Goal: Transaction & Acquisition: Purchase product/service

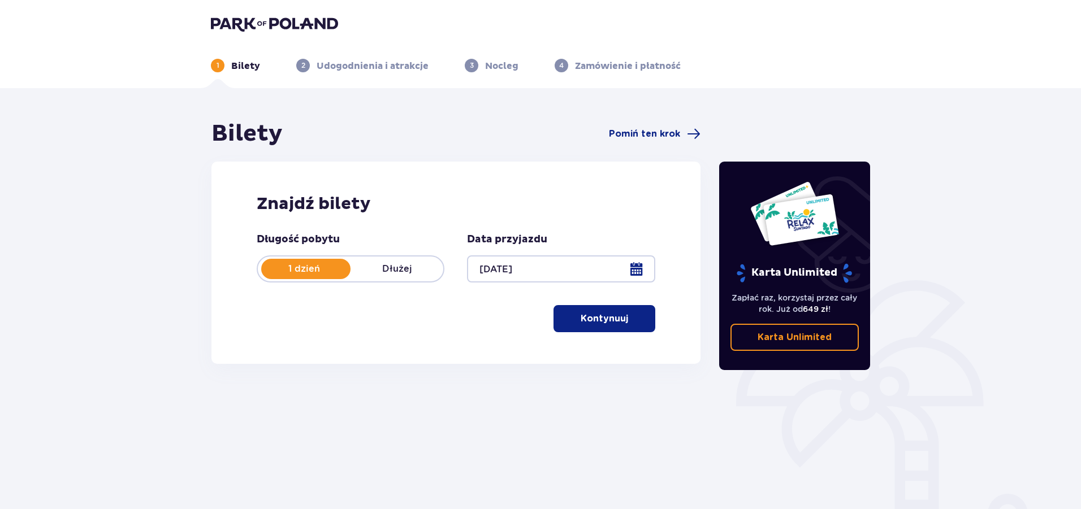
click at [624, 309] on button "Kontynuuj" at bounding box center [605, 318] width 102 height 27
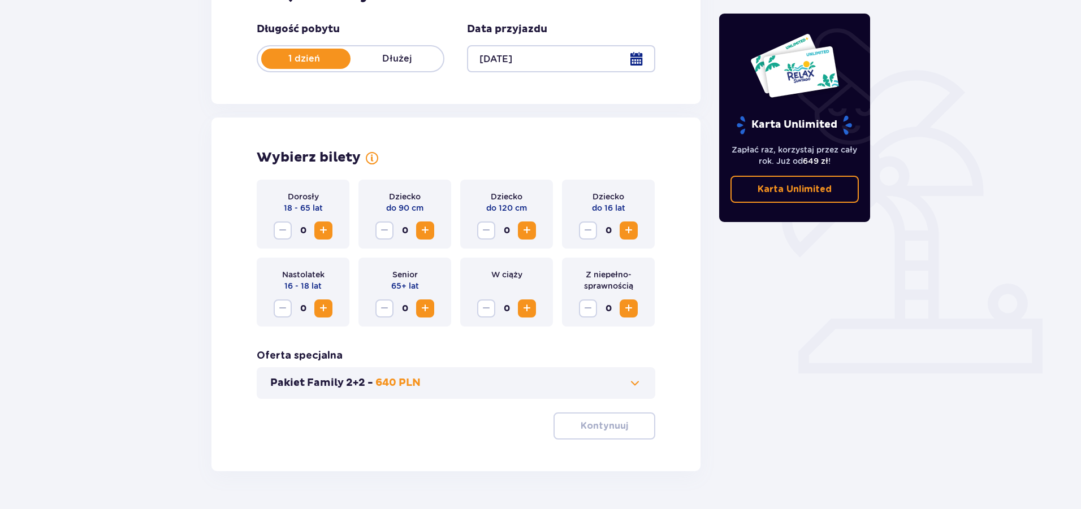
scroll to position [240, 0]
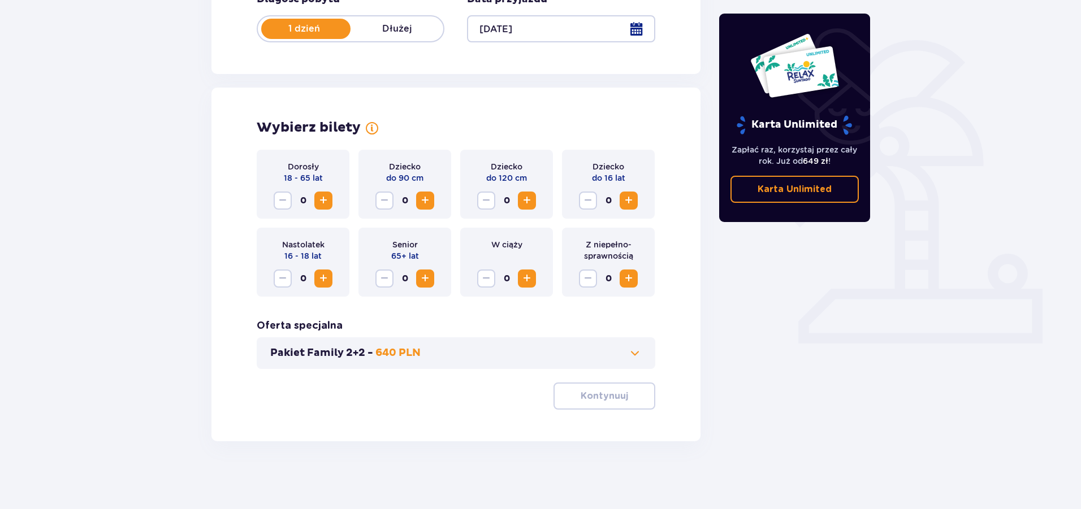
click at [318, 199] on span "Zwiększ" at bounding box center [324, 201] width 14 height 14
click at [611, 397] on p "Kontynuuj" at bounding box center [604, 396] width 47 height 12
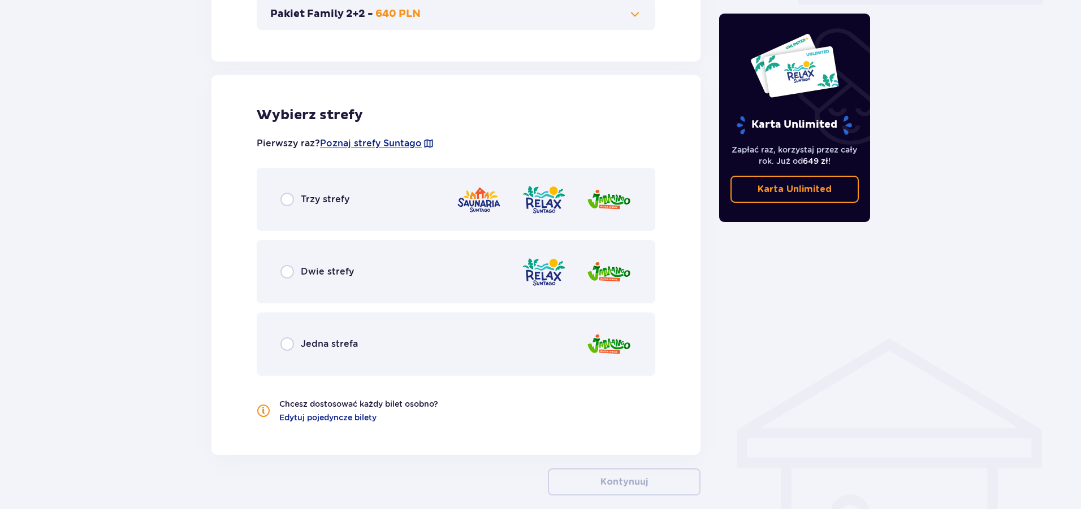
scroll to position [628, 0]
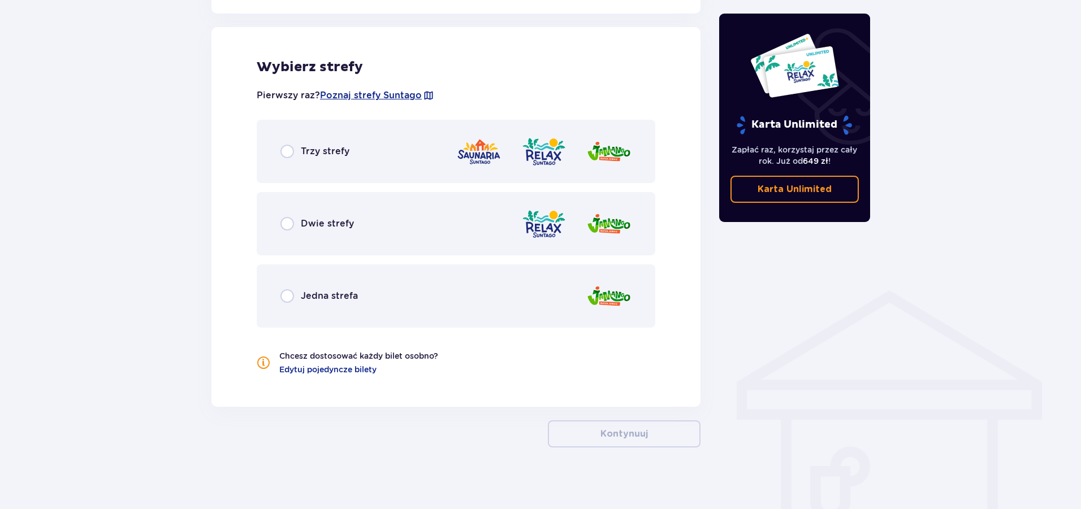
click at [295, 220] on div "Dwie strefy" at bounding box center [317, 224] width 74 height 14
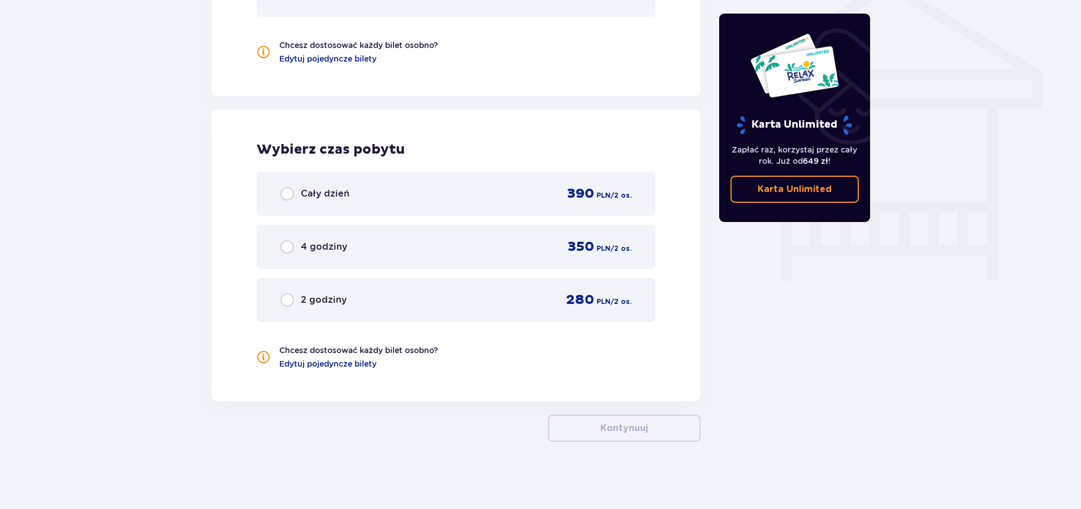
scroll to position [939, 0]
click at [291, 244] on input "radio" at bounding box center [287, 247] width 14 height 14
radio input "true"
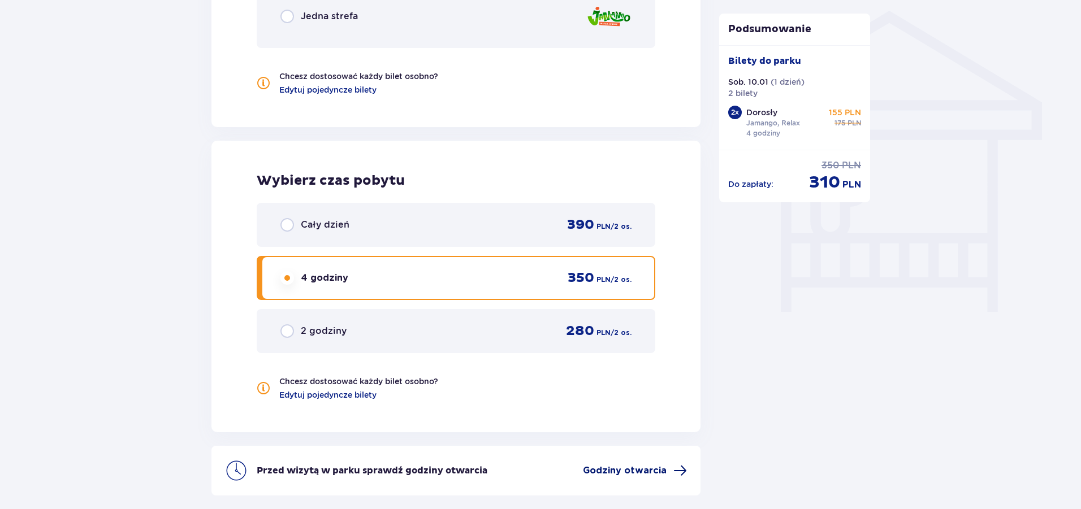
scroll to position [1002, 0]
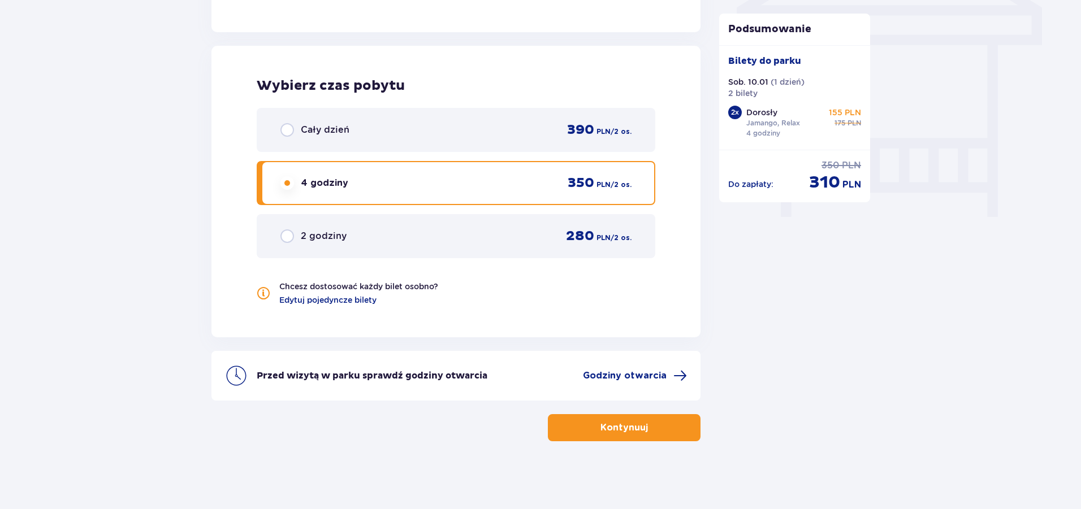
click at [638, 442] on button "Kontynuuj" at bounding box center [624, 427] width 153 height 27
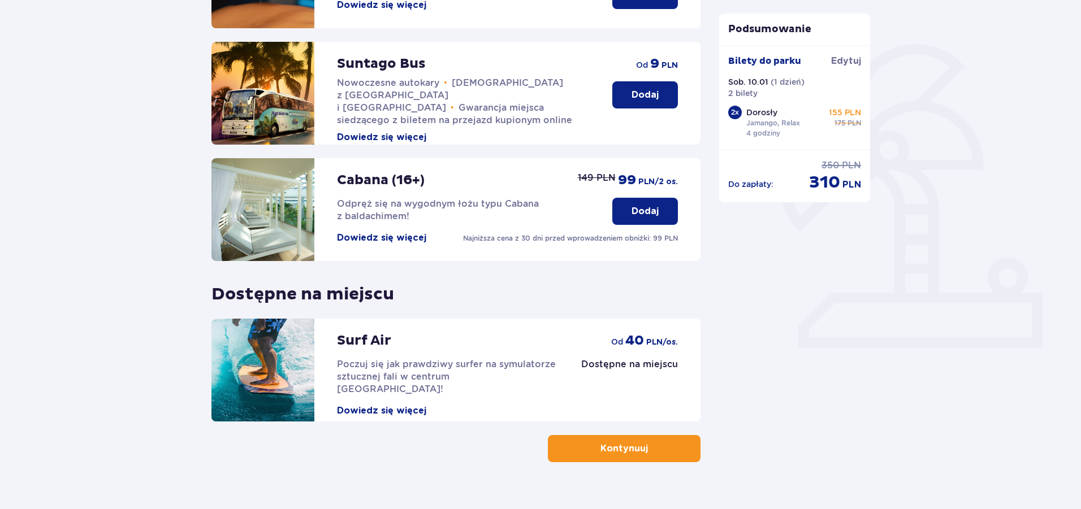
scroll to position [257, 0]
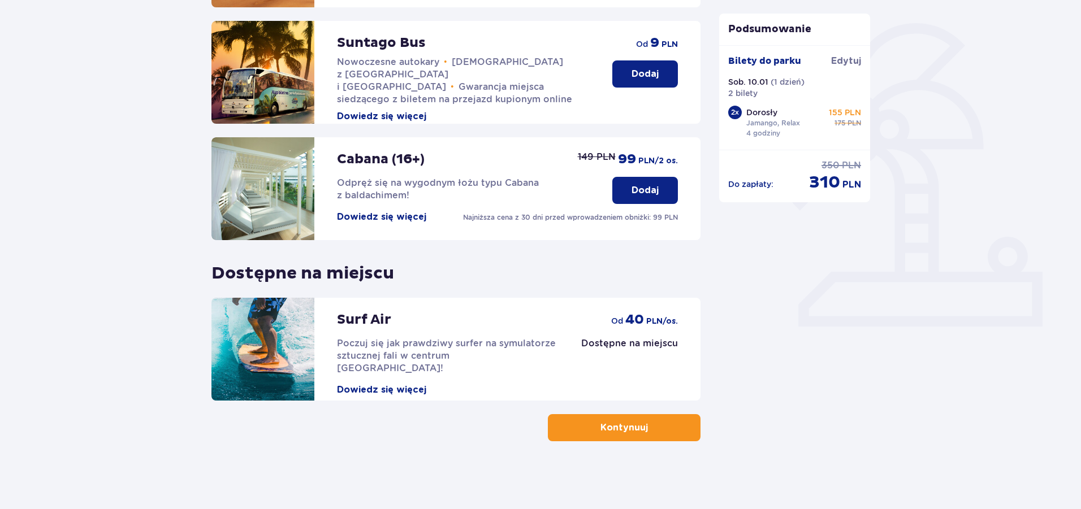
click at [630, 437] on button "Kontynuuj" at bounding box center [624, 427] width 153 height 27
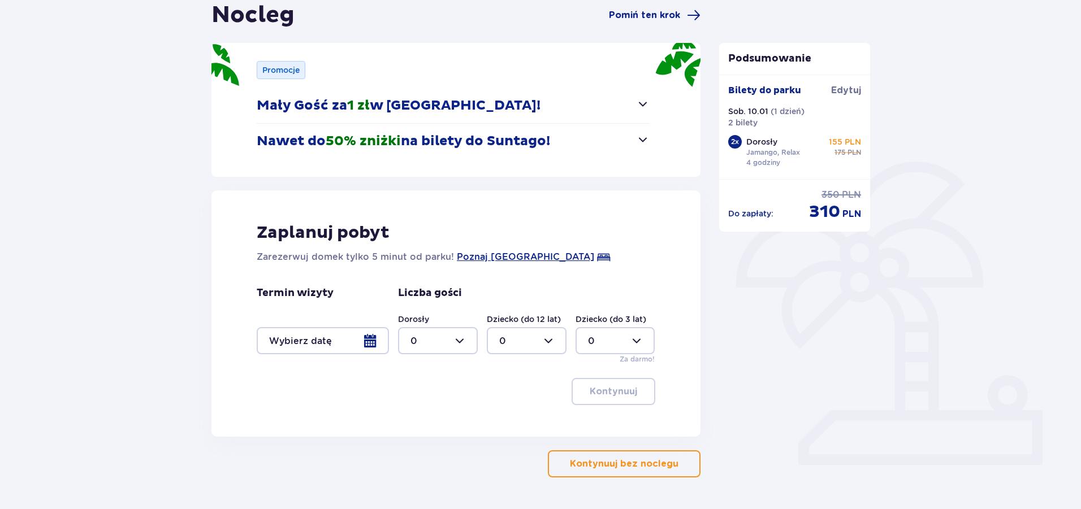
scroll to position [155, 0]
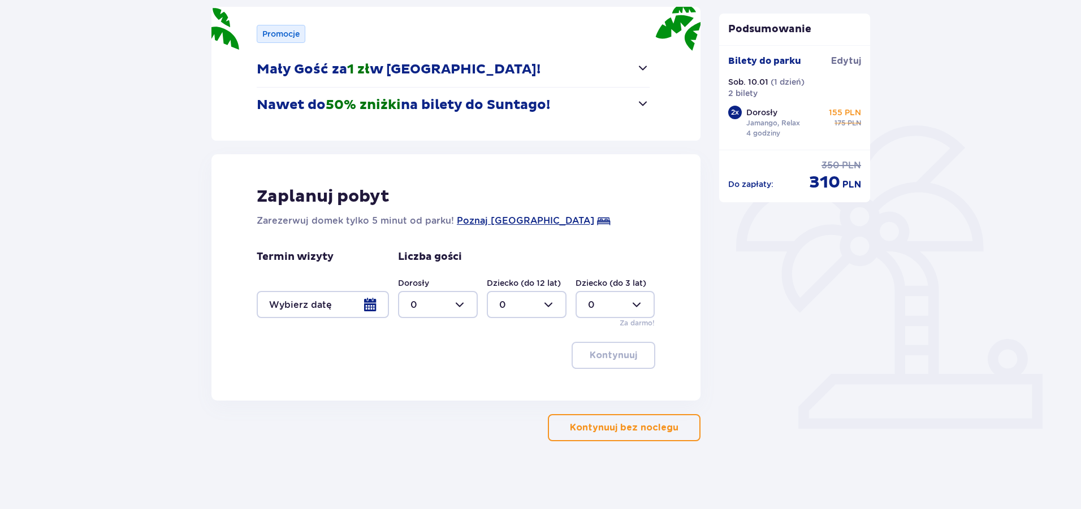
click at [374, 305] on div at bounding box center [323, 304] width 132 height 27
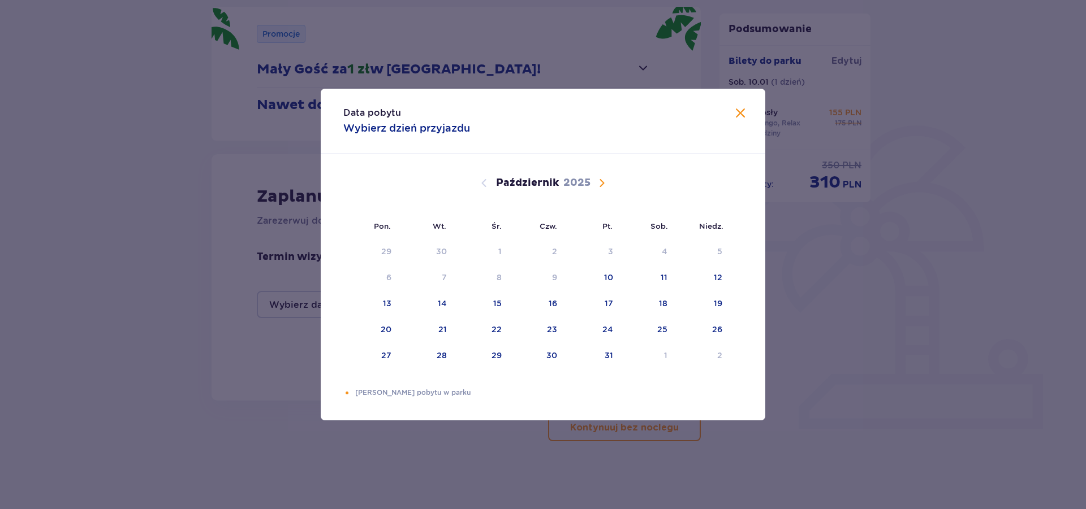
click at [602, 185] on span "Następny miesiąc" at bounding box center [602, 183] width 14 height 14
click at [478, 184] on span "Poprzedni miesiąc" at bounding box center [484, 183] width 14 height 14
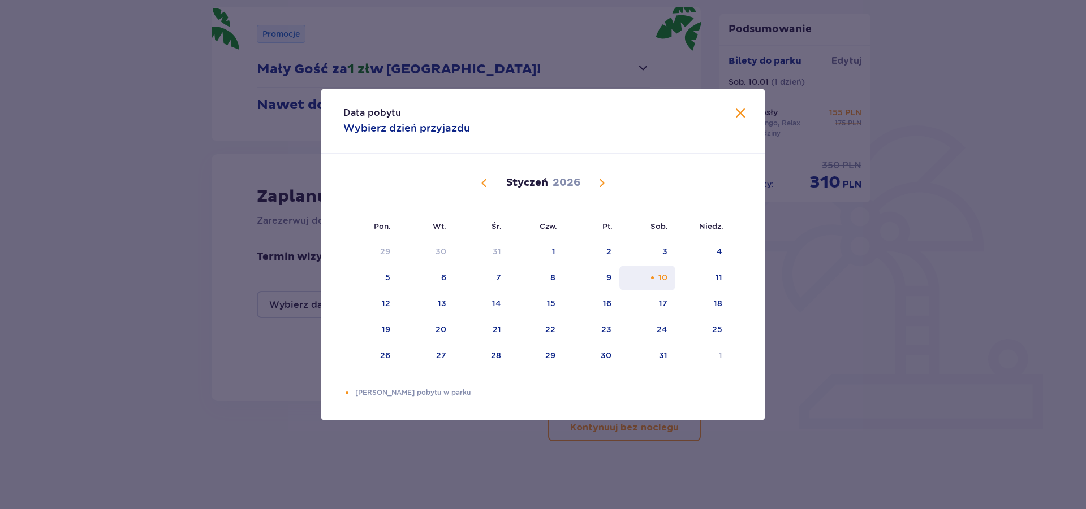
click at [660, 281] on div "10" at bounding box center [662, 277] width 9 height 11
click at [718, 274] on div "11" at bounding box center [718, 277] width 7 height 11
type input "10.01.26 - 11.01.26"
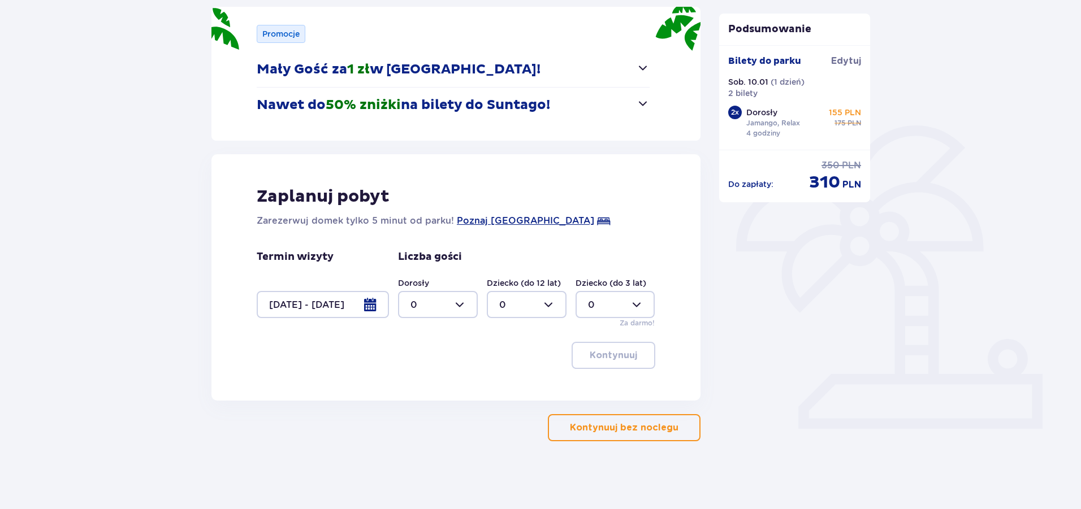
click at [735, 118] on div "2 x" at bounding box center [735, 113] width 14 height 14
click at [463, 301] on div at bounding box center [438, 304] width 80 height 27
click at [435, 382] on div "2" at bounding box center [437, 387] width 55 height 12
type input "2"
click at [631, 350] on button "Kontynuuj" at bounding box center [614, 355] width 84 height 27
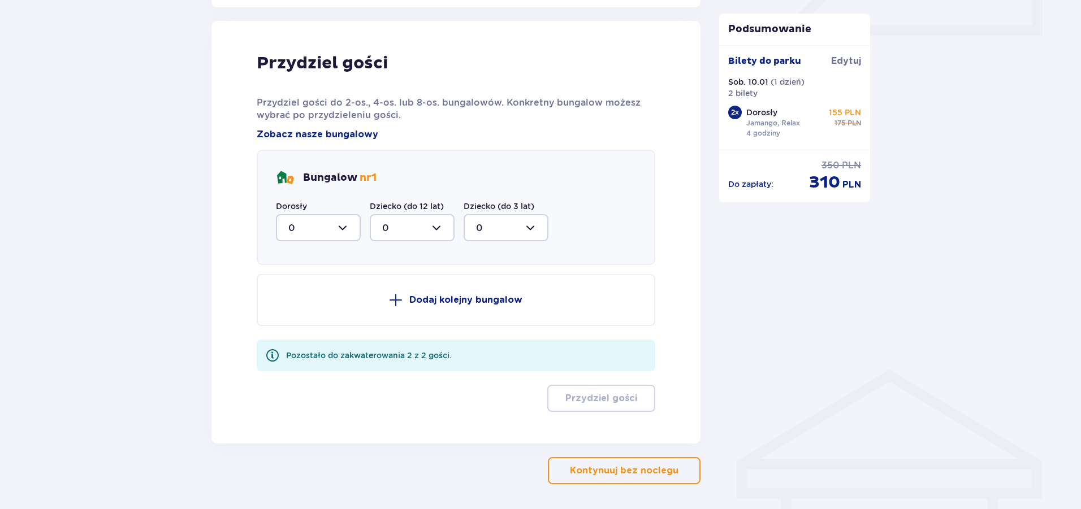
scroll to position [556, 0]
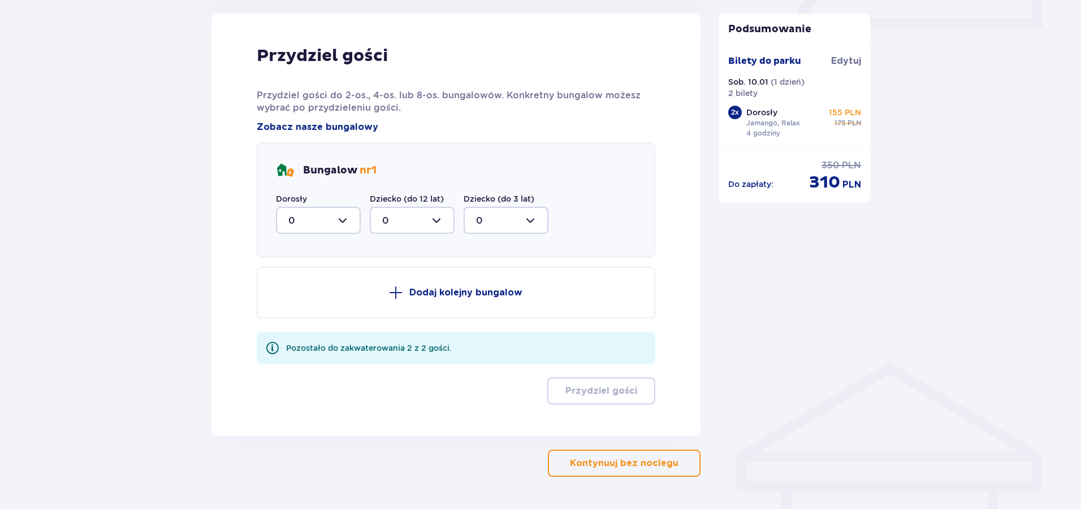
click at [343, 214] on div at bounding box center [318, 220] width 85 height 27
click at [322, 305] on div "2" at bounding box center [318, 302] width 60 height 12
type input "2"
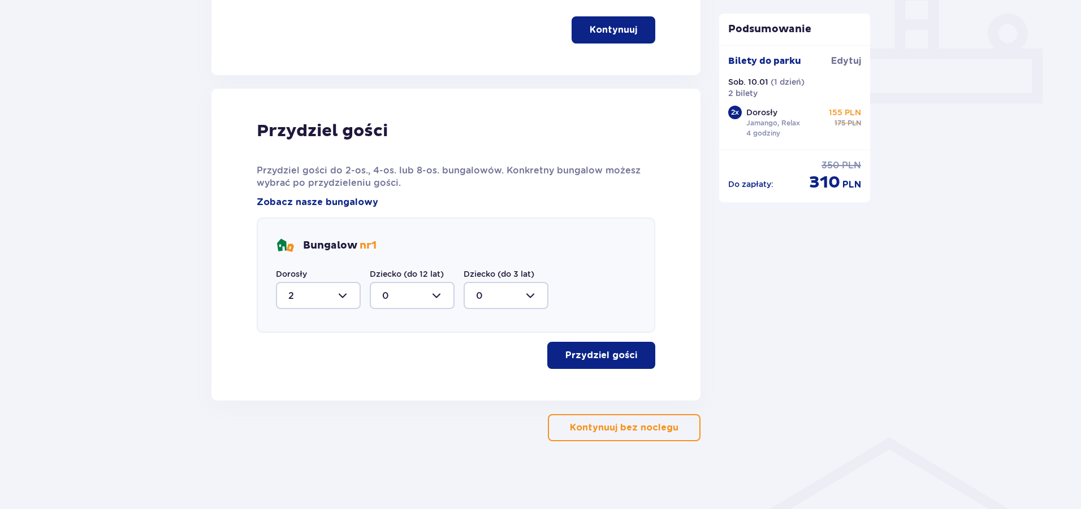
scroll to position [481, 0]
click at [591, 359] on p "Przydziel gości" at bounding box center [601, 355] width 72 height 12
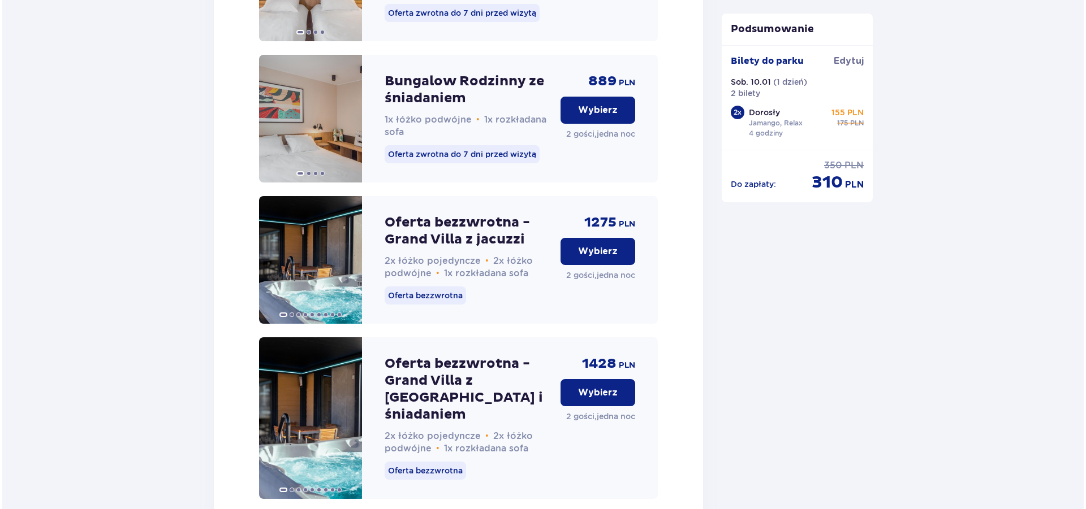
scroll to position [3087, 0]
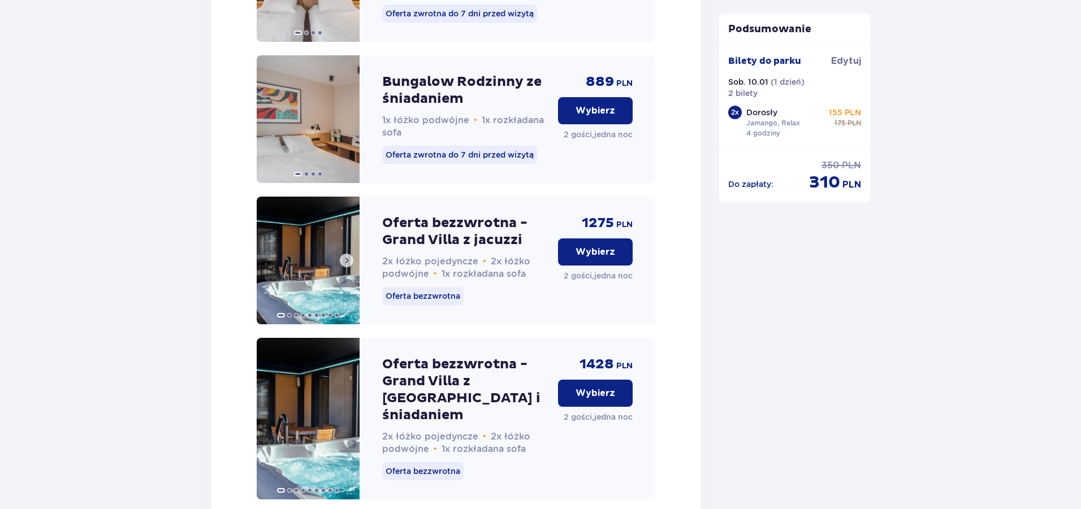
click at [323, 313] on span at bounding box center [323, 315] width 5 height 5
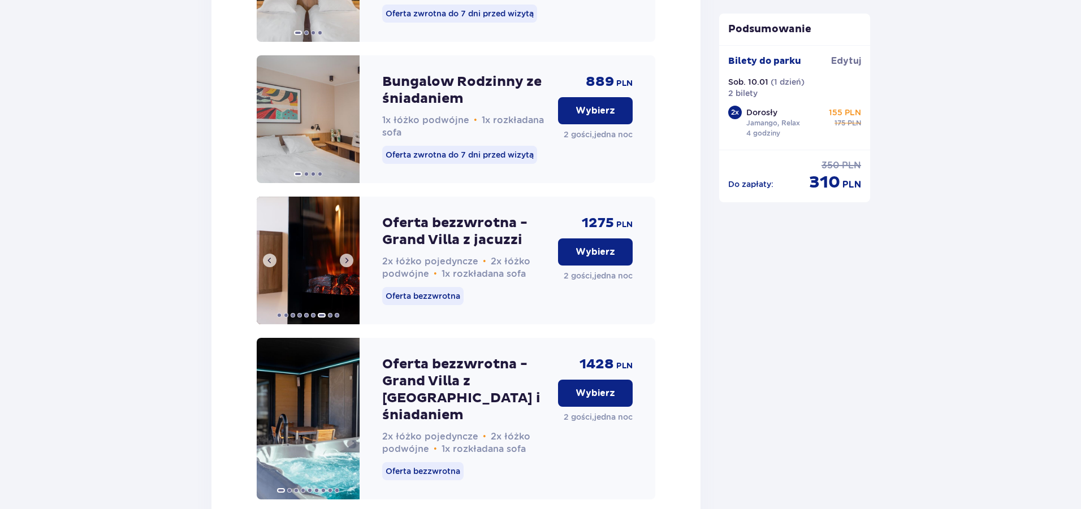
click at [349, 256] on span at bounding box center [346, 260] width 9 height 9
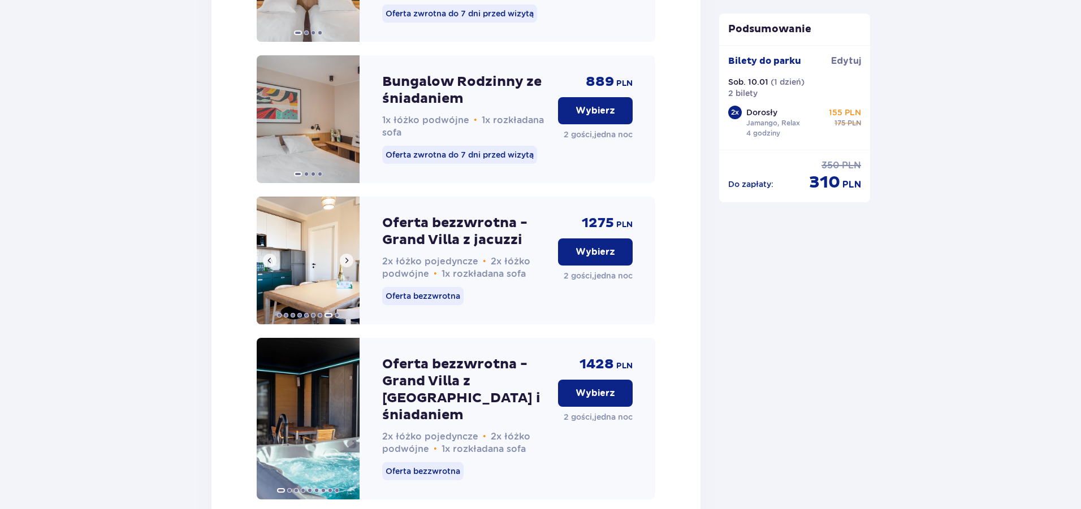
click at [349, 256] on span at bounding box center [346, 260] width 9 height 9
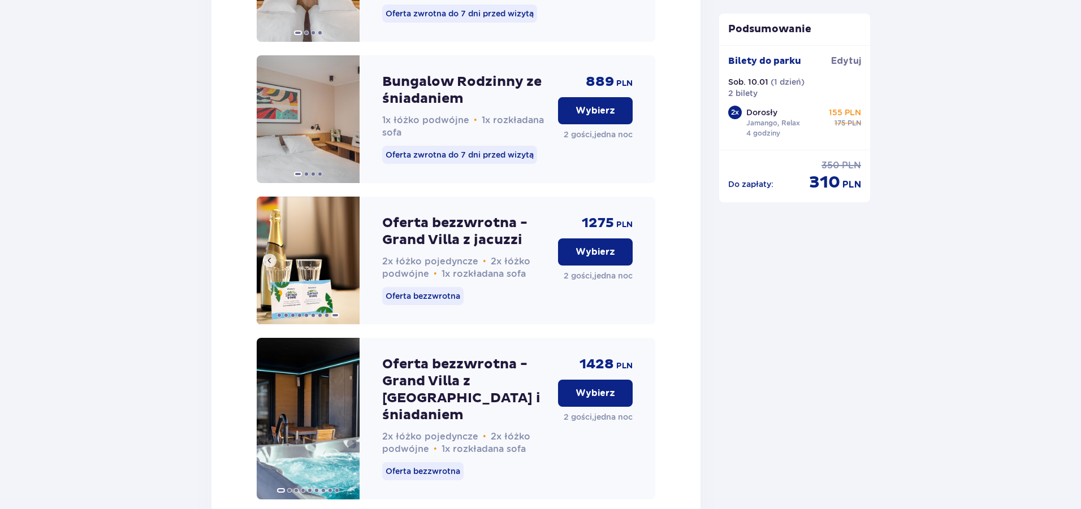
click at [349, 213] on img at bounding box center [308, 261] width 103 height 128
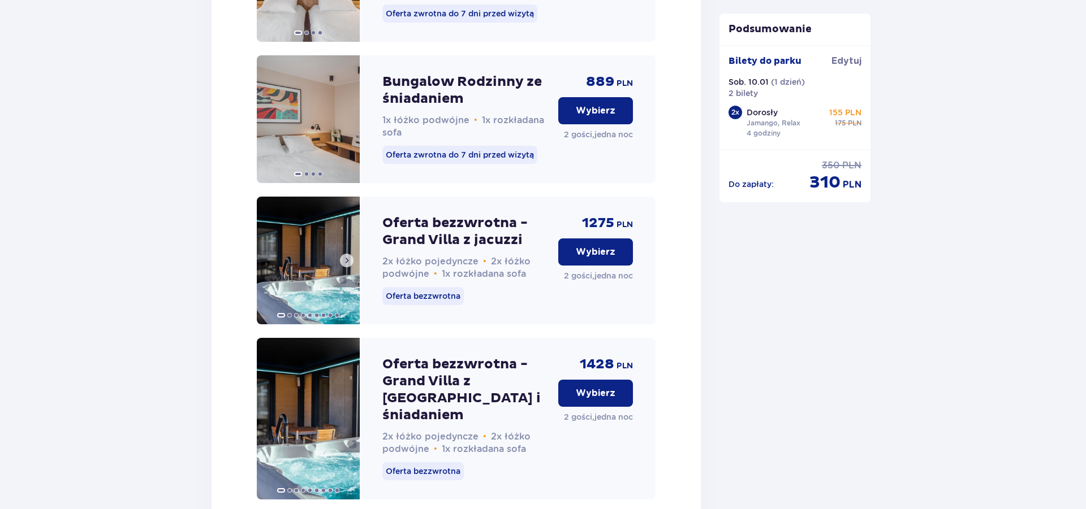
click at [345, 256] on span at bounding box center [346, 260] width 9 height 9
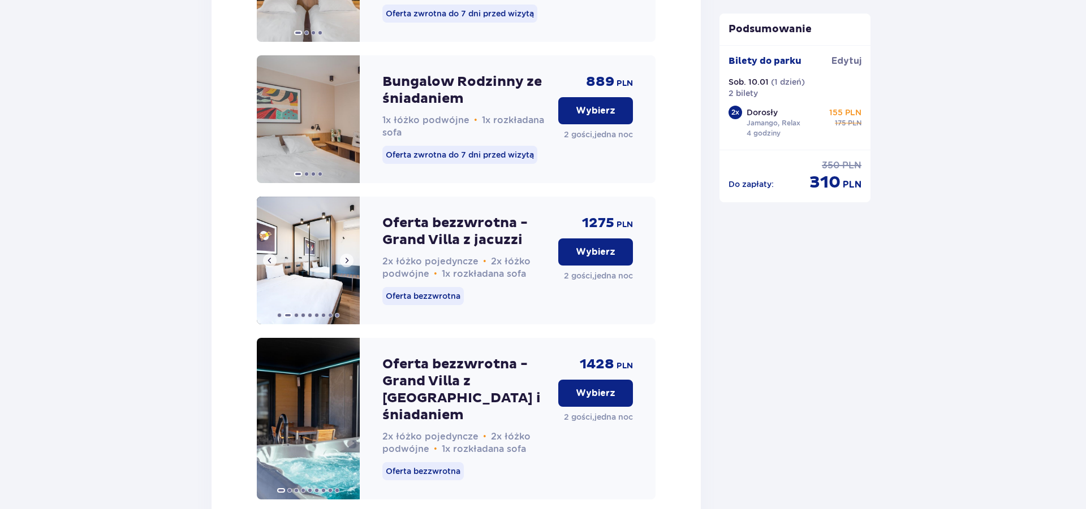
click at [347, 256] on span at bounding box center [346, 260] width 9 height 9
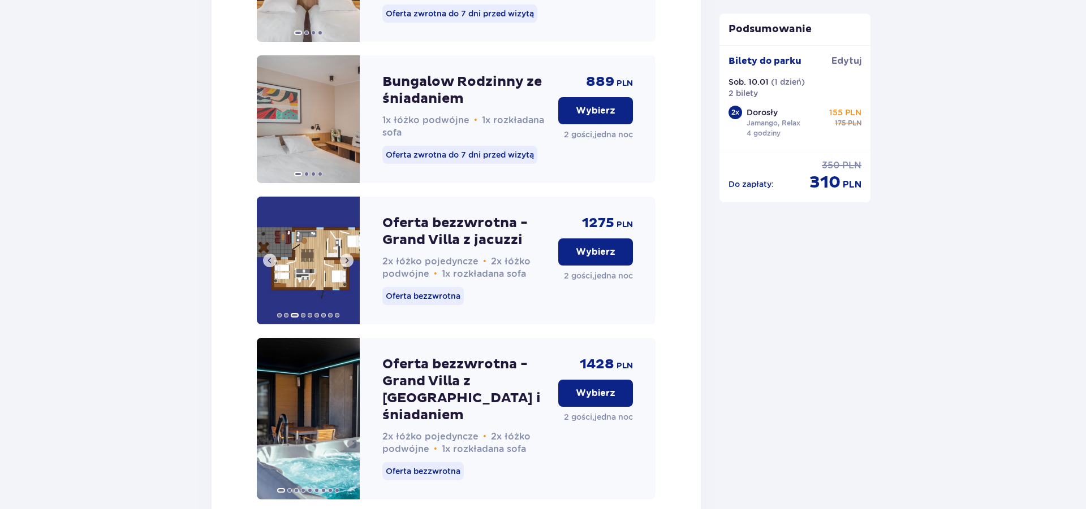
click at [347, 256] on span at bounding box center [346, 260] width 9 height 9
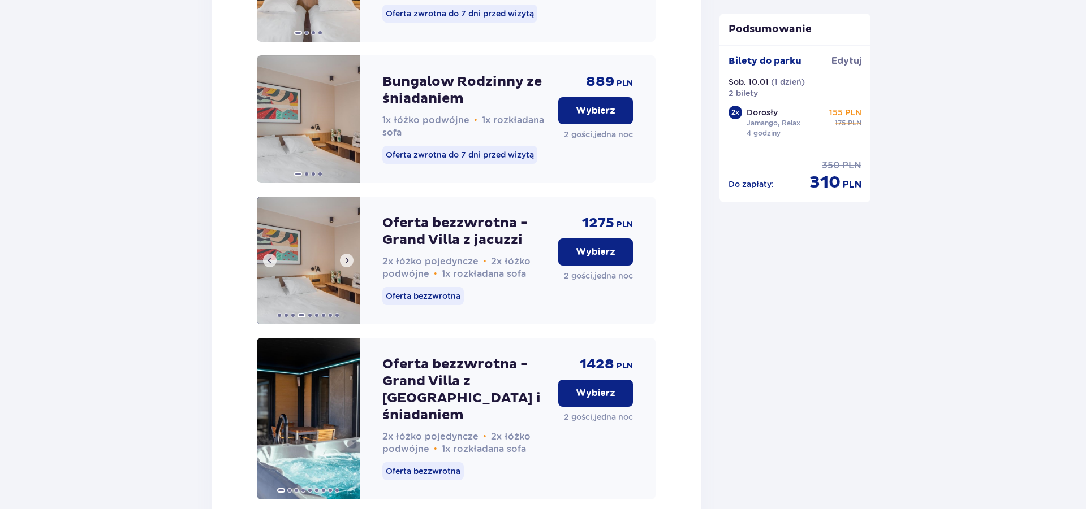
click at [347, 256] on span at bounding box center [346, 260] width 9 height 9
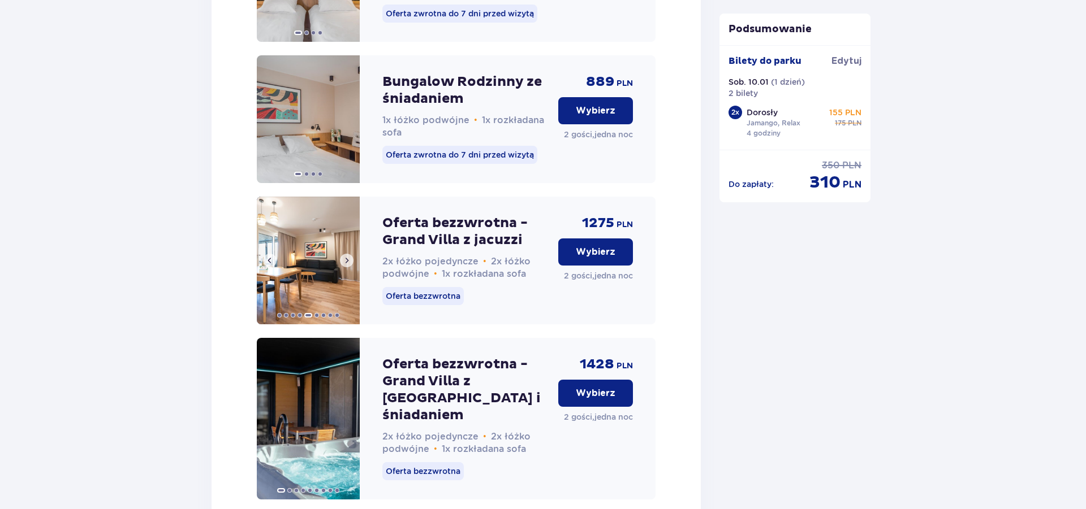
click at [347, 256] on span at bounding box center [346, 260] width 9 height 9
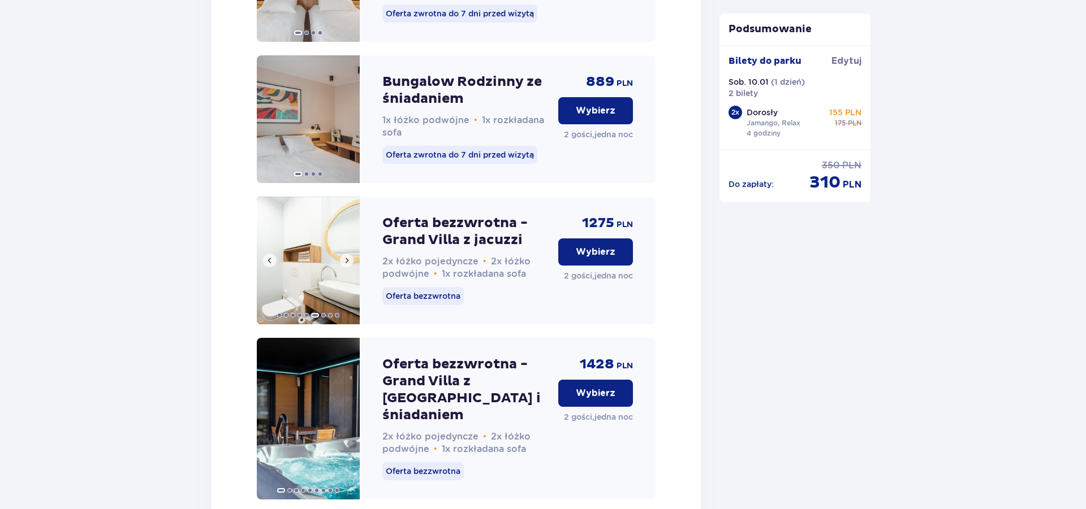
click at [347, 256] on span at bounding box center [346, 260] width 9 height 9
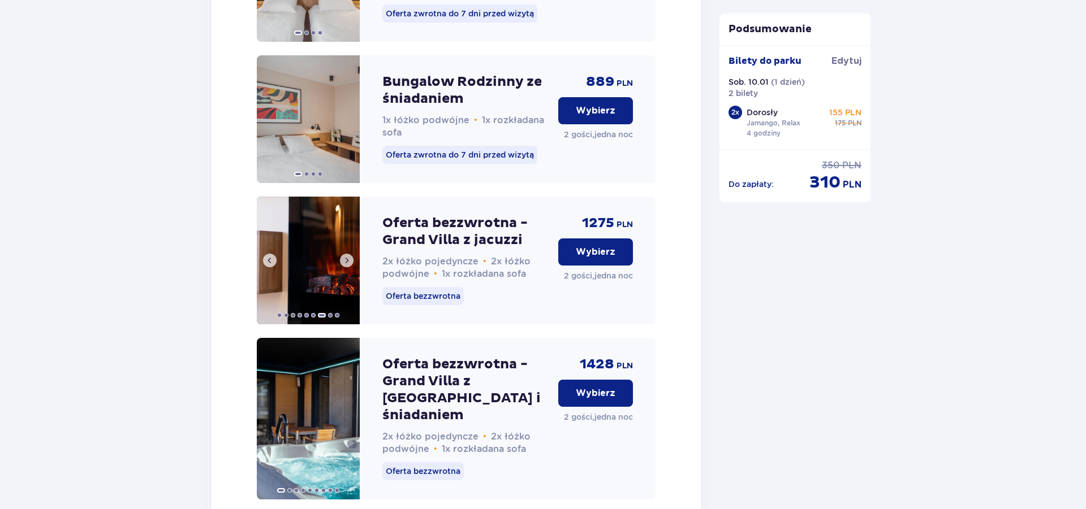
click at [347, 256] on span at bounding box center [346, 260] width 9 height 9
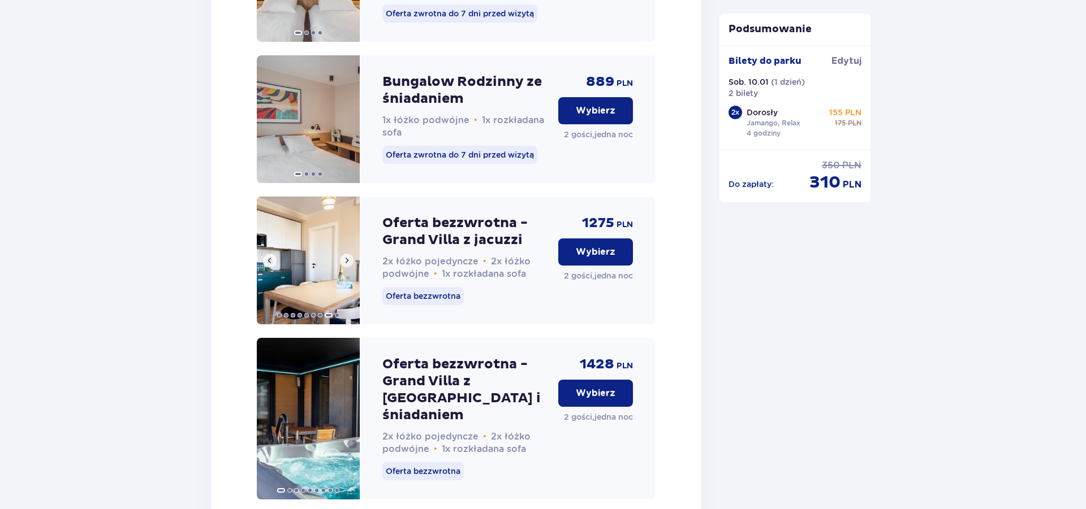
click at [347, 256] on span at bounding box center [346, 260] width 9 height 9
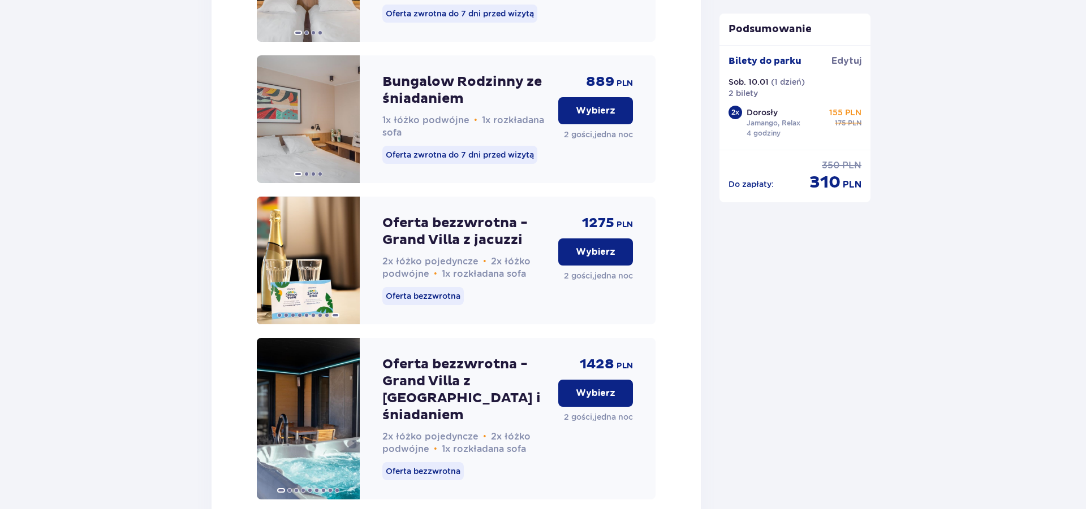
drag, startPoint x: 661, startPoint y: 358, endPoint x: 625, endPoint y: 370, distance: 37.5
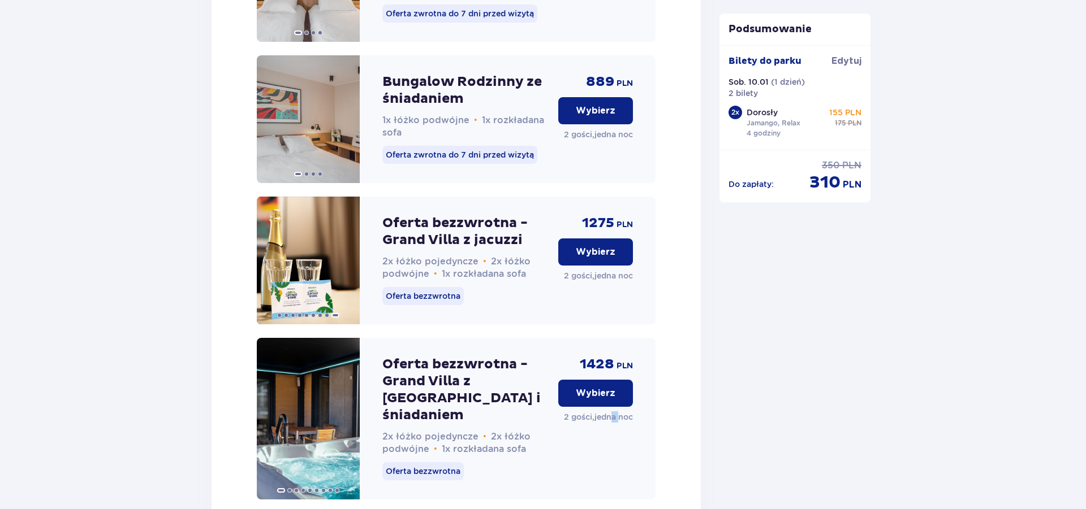
drag, startPoint x: 612, startPoint y: 378, endPoint x: 620, endPoint y: 427, distance: 49.8
click at [620, 427] on div "1428 PLN Wybierz 2 gości , jedna noc" at bounding box center [595, 419] width 75 height 162
drag, startPoint x: 622, startPoint y: 418, endPoint x: 698, endPoint y: 298, distance: 142.6
click at [646, 338] on div "Oferta bezzwrotna - Grand Villa z jacuzzi i śniadaniem 2x łóżko pojedyncze • 2x…" at bounding box center [456, 419] width 399 height 162
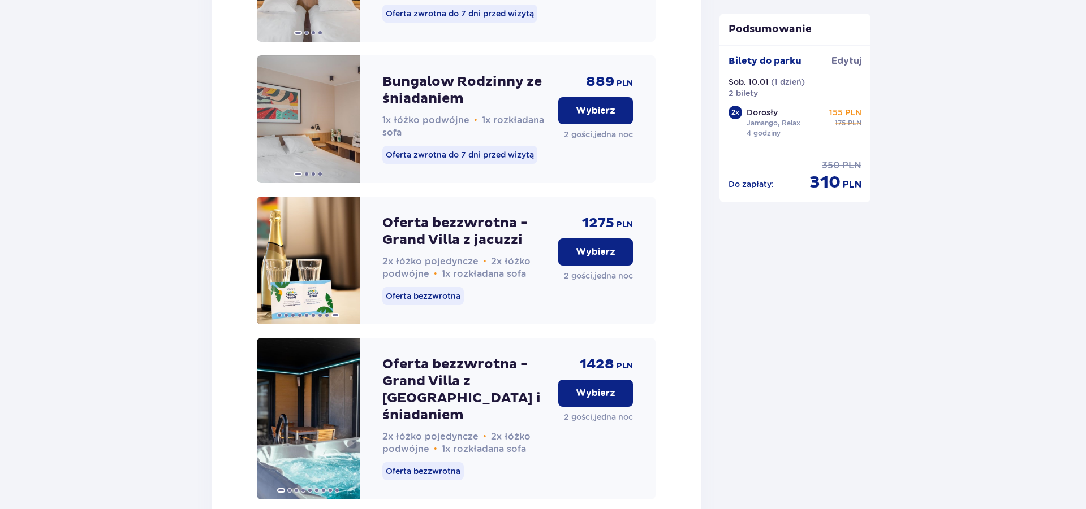
click at [410, 74] on p "Bungalow Rodzinny ze śniadaniem" at bounding box center [465, 91] width 167 height 34
click at [599, 74] on span "889" at bounding box center [600, 82] width 28 height 17
click at [594, 105] on p "Wybierz" at bounding box center [596, 111] width 40 height 12
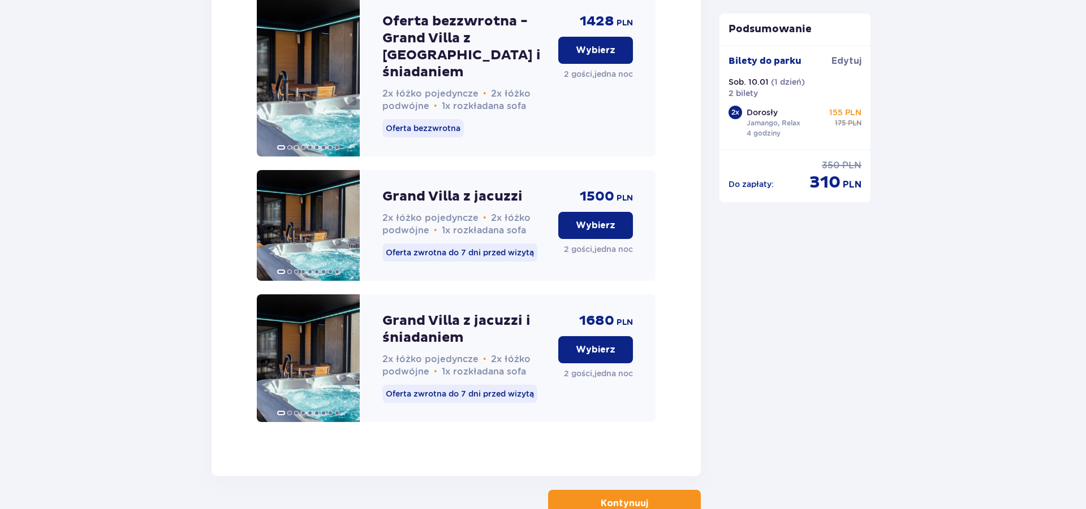
scroll to position [3437, 0]
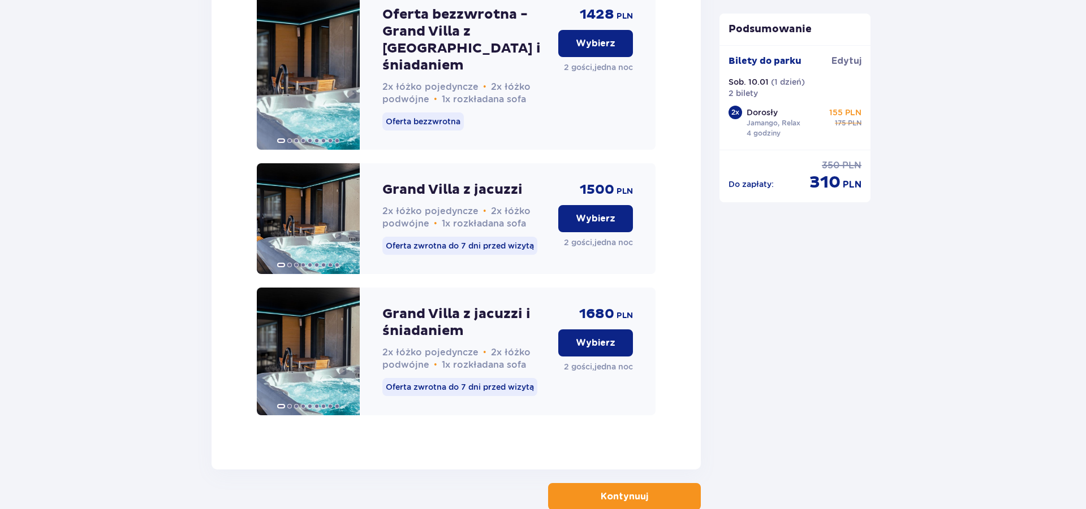
click at [602, 337] on p "Wybierz" at bounding box center [596, 343] width 40 height 12
click at [587, 337] on p "Anuluj" at bounding box center [595, 343] width 29 height 12
click at [624, 483] on button "Kontynuuj bez noclegu" at bounding box center [624, 496] width 153 height 27
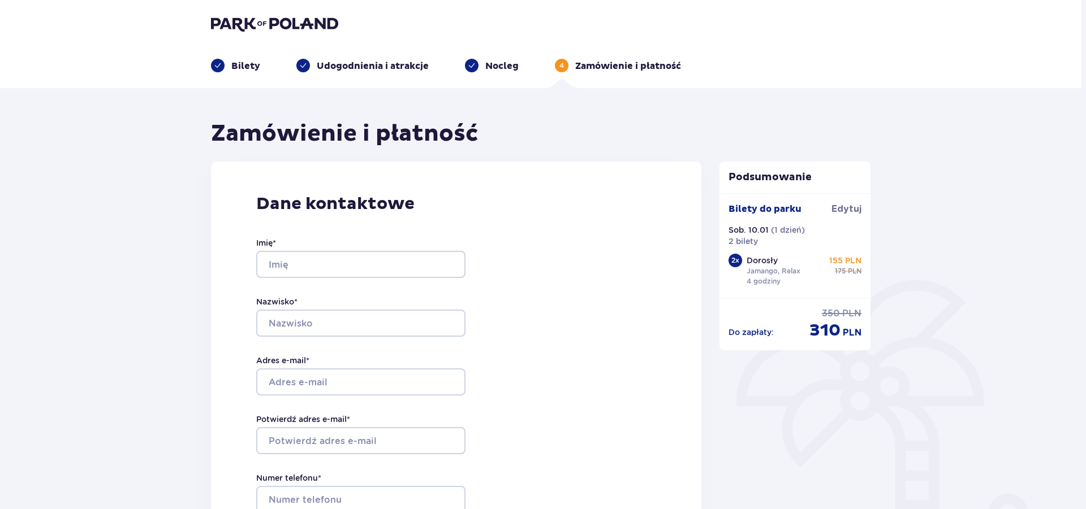
click at [488, 62] on p "Nocleg" at bounding box center [501, 66] width 33 height 12
click at [501, 63] on p "Nocleg" at bounding box center [501, 66] width 33 height 12
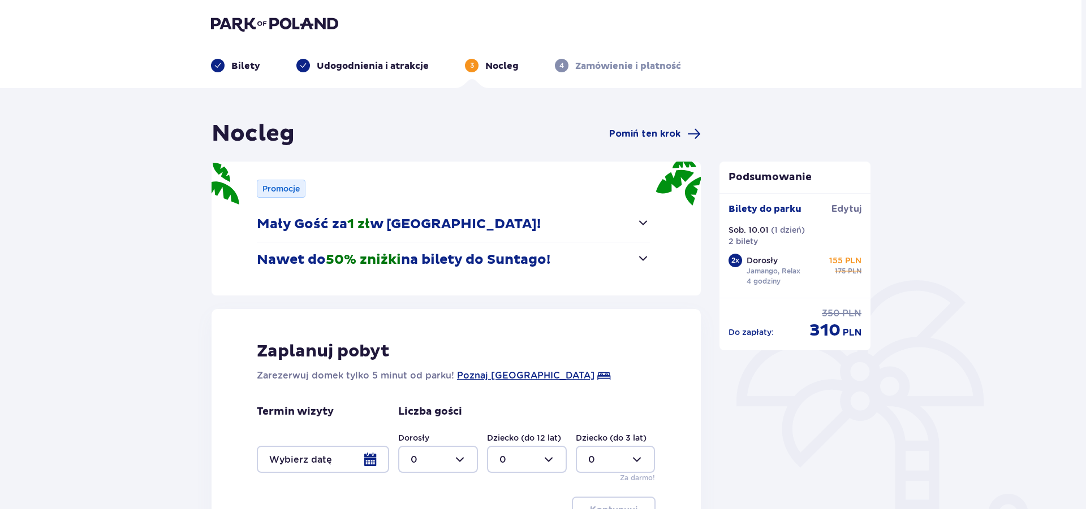
click at [370, 452] on div at bounding box center [323, 459] width 132 height 27
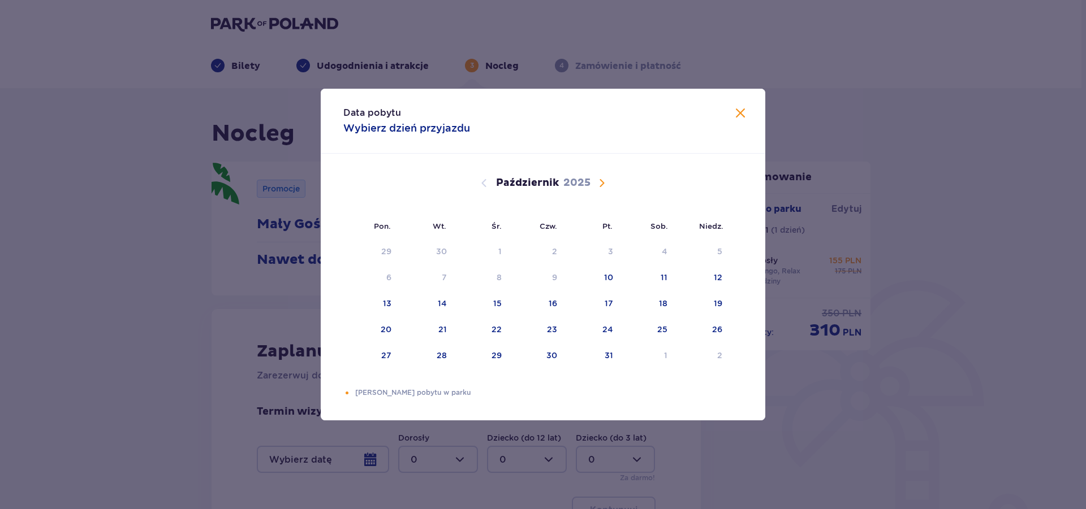
click at [604, 184] on span "Następny miesiąc" at bounding box center [602, 183] width 14 height 14
click at [671, 280] on div "10" at bounding box center [647, 278] width 56 height 25
click at [704, 279] on div "11" at bounding box center [702, 278] width 55 height 25
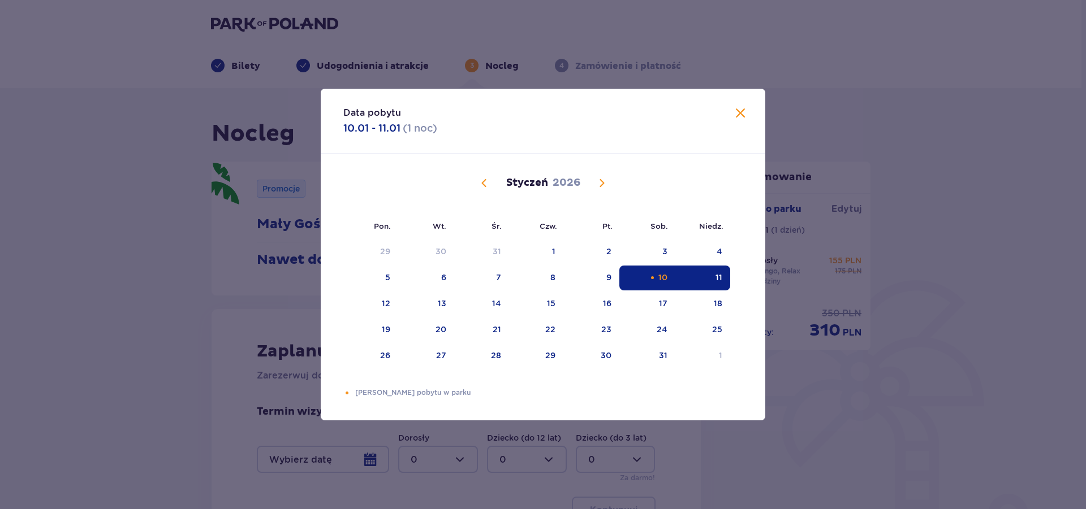
type input "10.01.26 - 11.01.26"
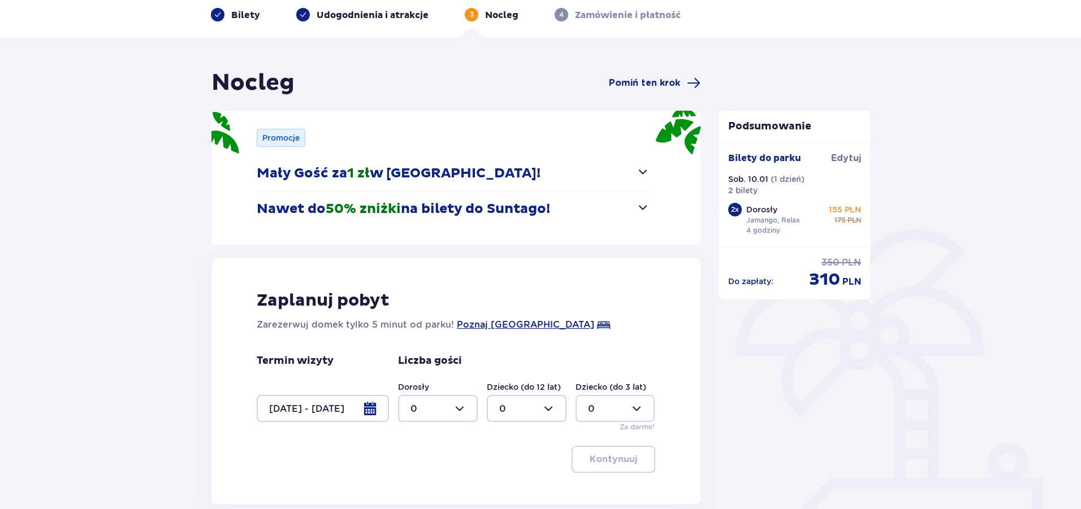
scroll to position [155, 0]
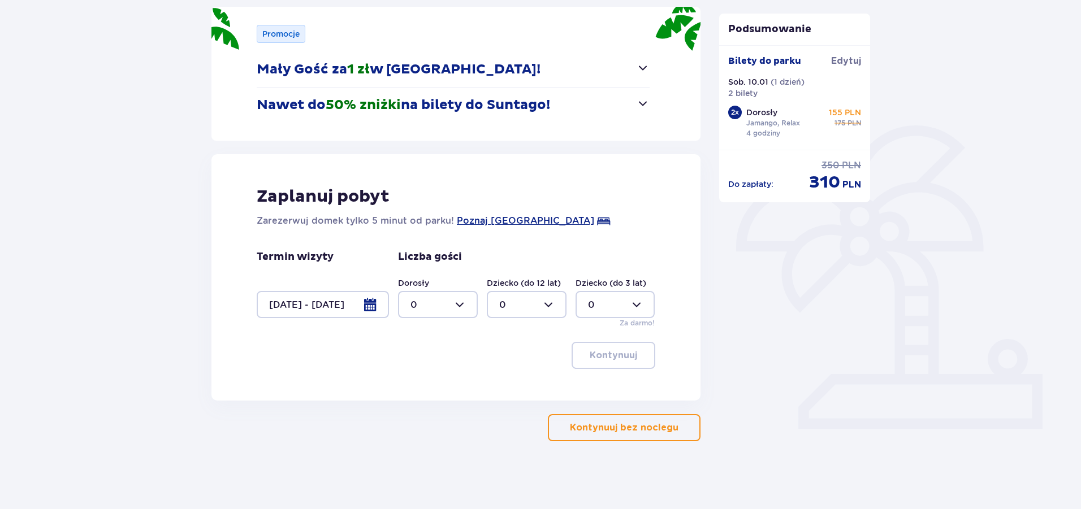
click at [464, 305] on div at bounding box center [438, 304] width 80 height 27
click at [453, 386] on div "2" at bounding box center [437, 387] width 55 height 12
type input "2"
click at [647, 351] on button "Kontynuuj" at bounding box center [614, 355] width 84 height 27
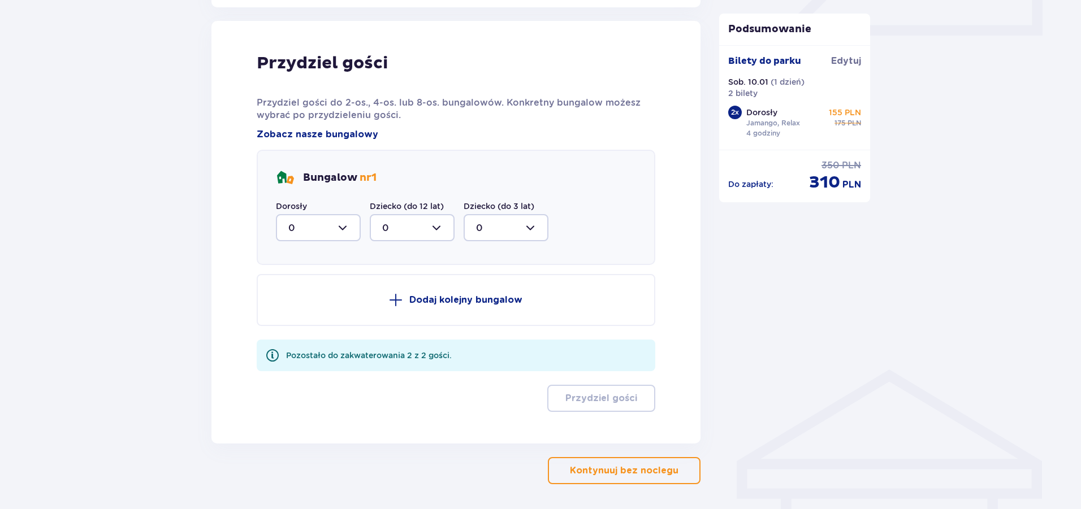
scroll to position [556, 0]
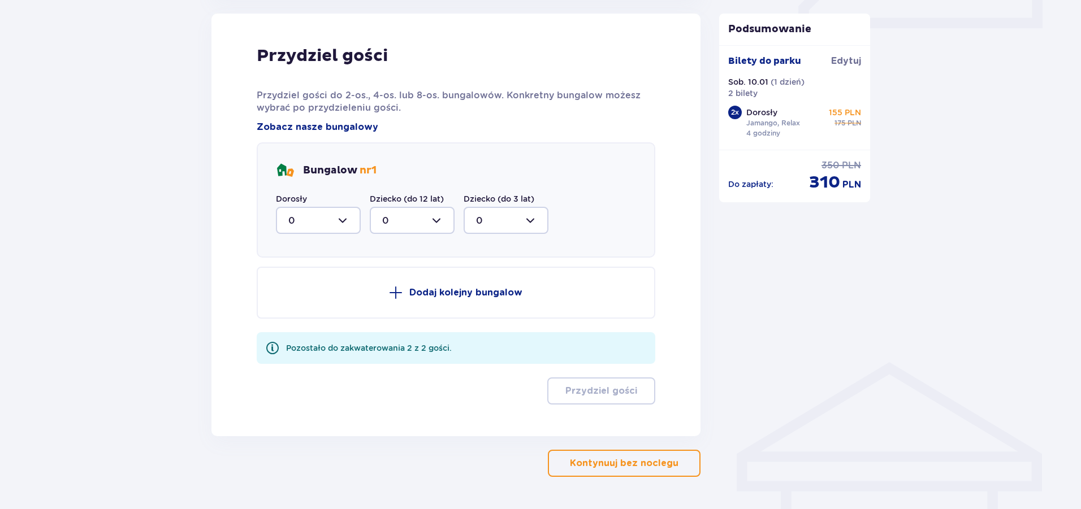
click at [348, 214] on div at bounding box center [318, 220] width 85 height 27
click at [332, 304] on div "2" at bounding box center [318, 302] width 60 height 12
type input "2"
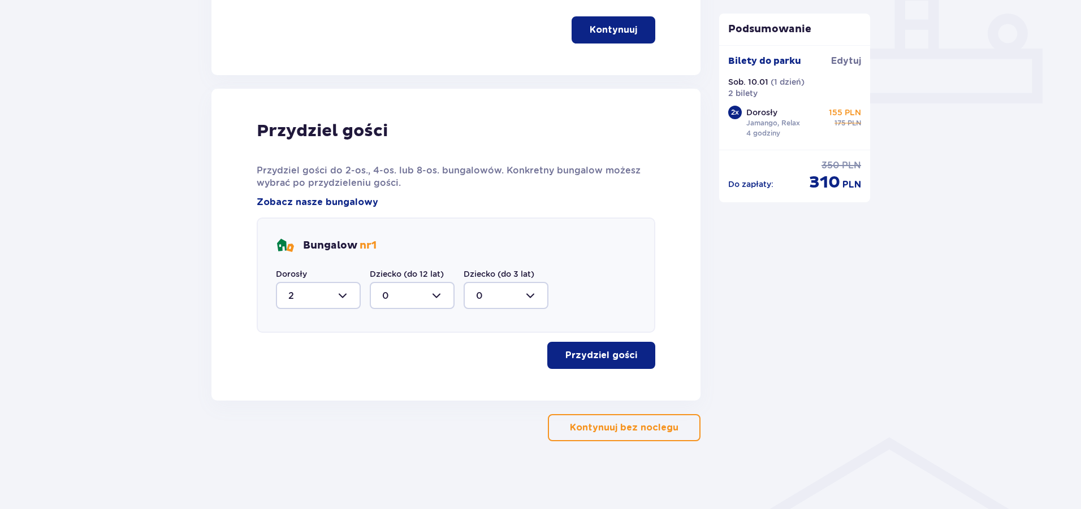
click at [590, 358] on p "Przydziel gości" at bounding box center [601, 355] width 72 height 12
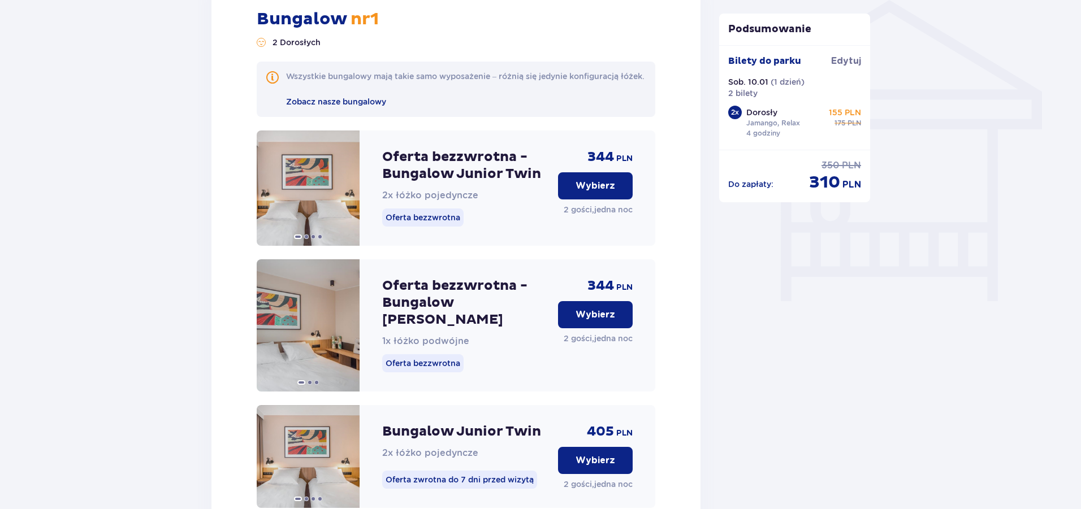
scroll to position [938, 0]
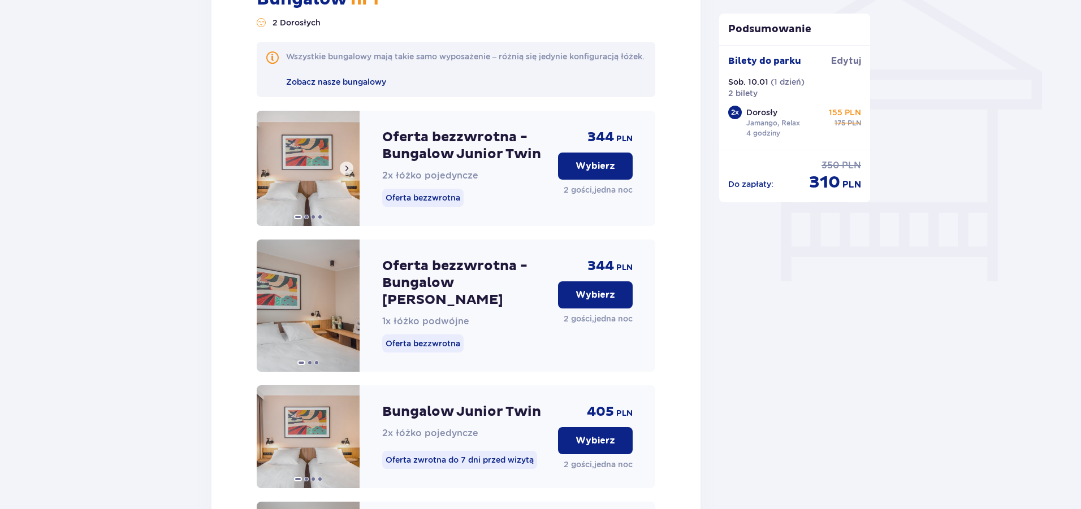
click at [345, 173] on span at bounding box center [346, 168] width 9 height 9
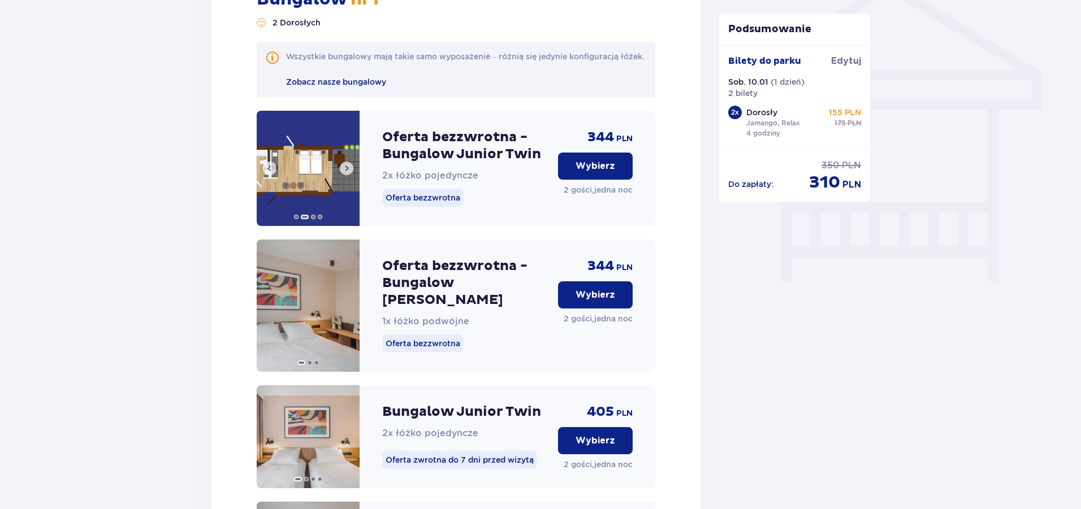
click at [347, 173] on span at bounding box center [346, 168] width 9 height 9
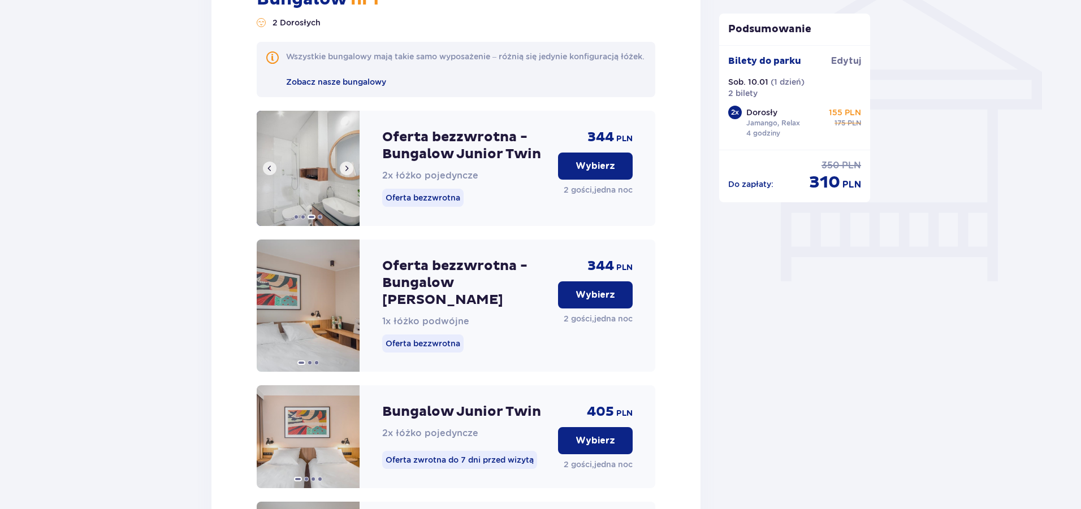
click at [347, 173] on span at bounding box center [346, 168] width 9 height 9
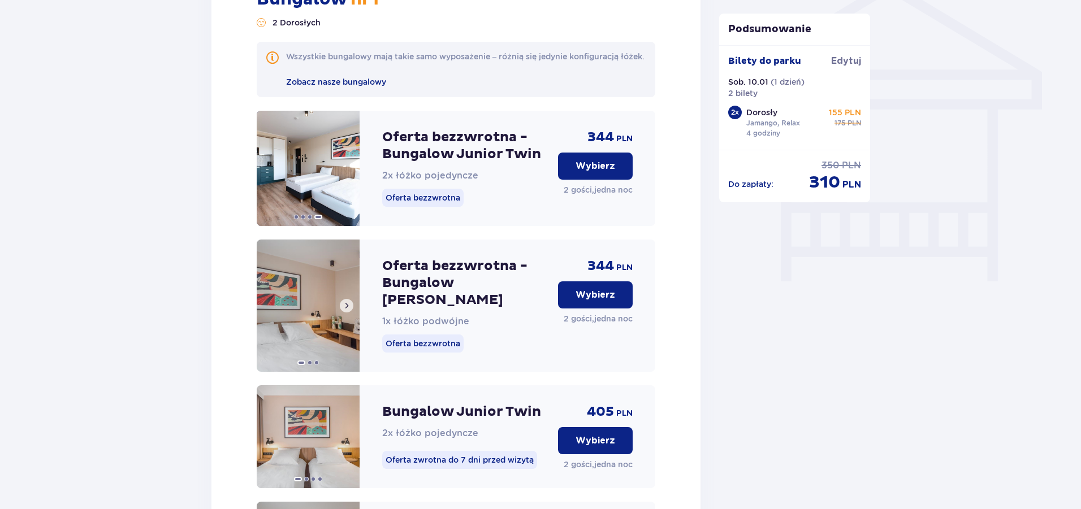
click at [347, 304] on span at bounding box center [346, 305] width 9 height 9
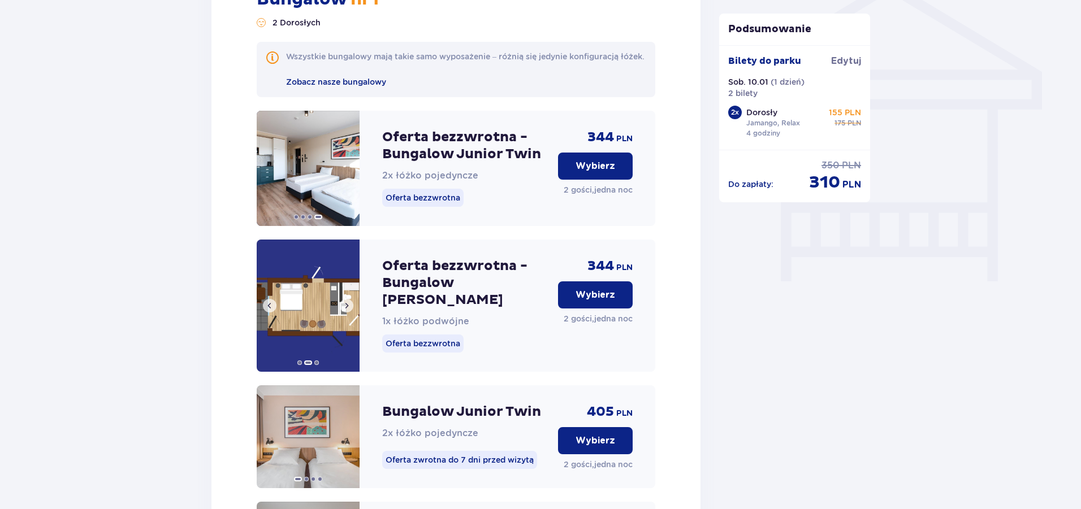
click at [347, 304] on span at bounding box center [346, 305] width 9 height 9
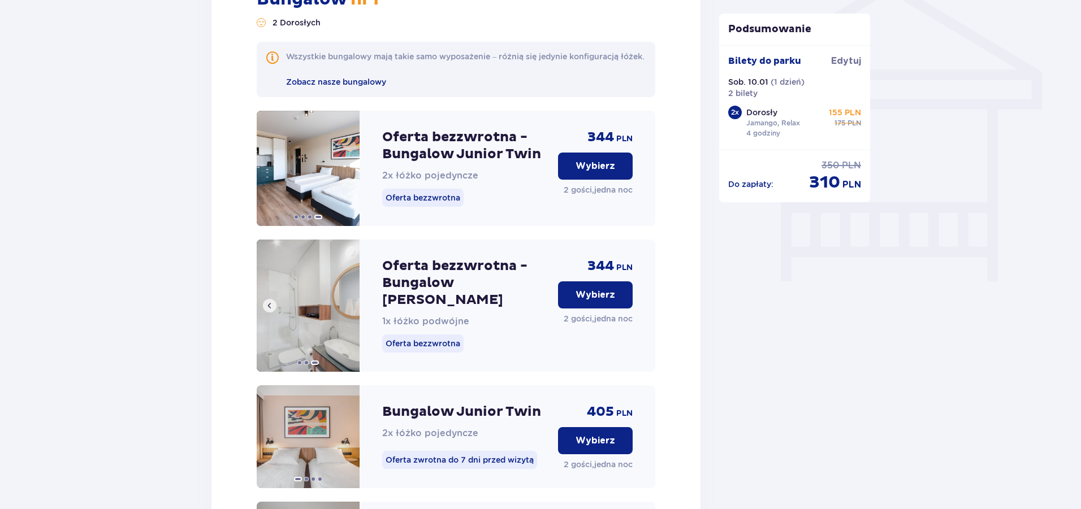
click at [347, 304] on img at bounding box center [308, 306] width 103 height 132
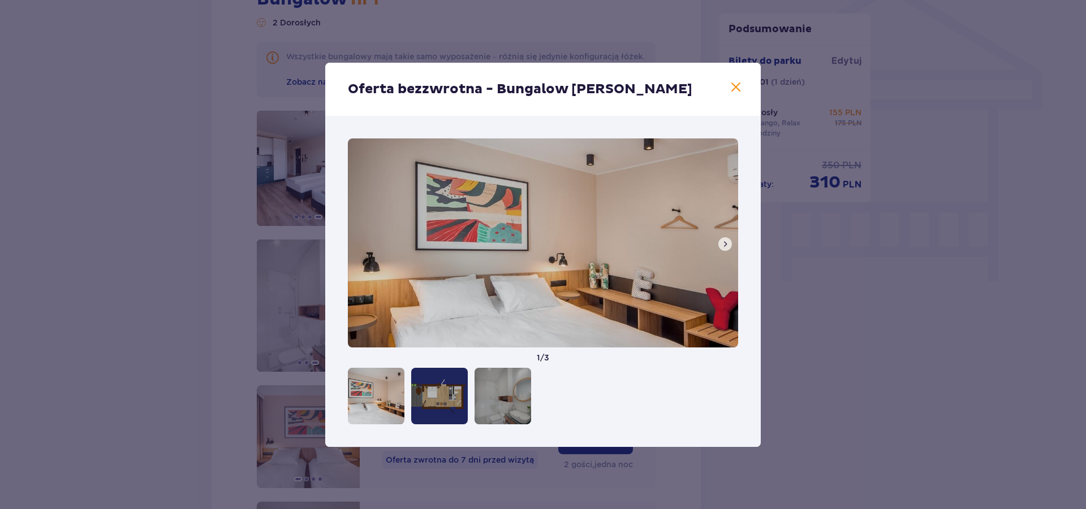
click at [736, 85] on span at bounding box center [736, 88] width 14 height 14
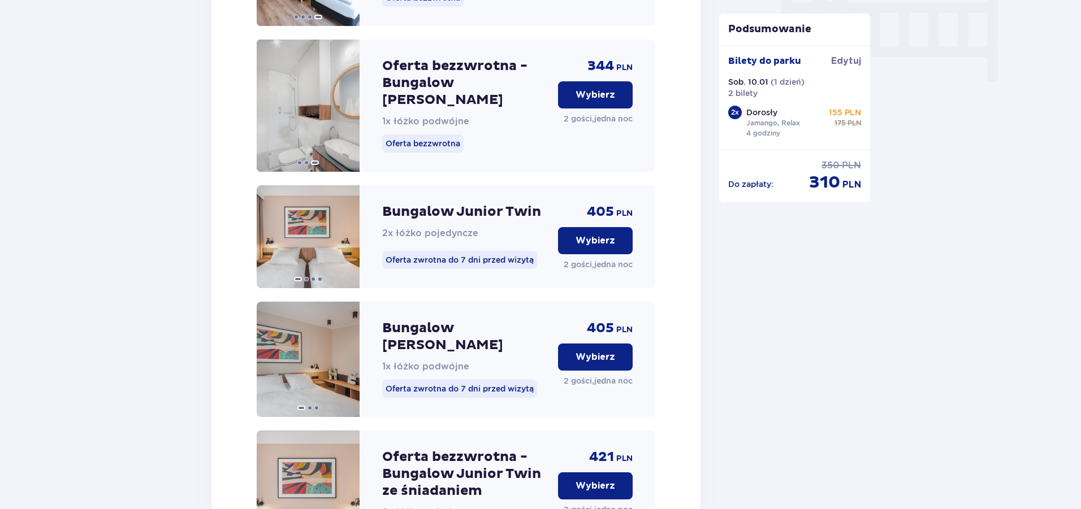
scroll to position [1164, 0]
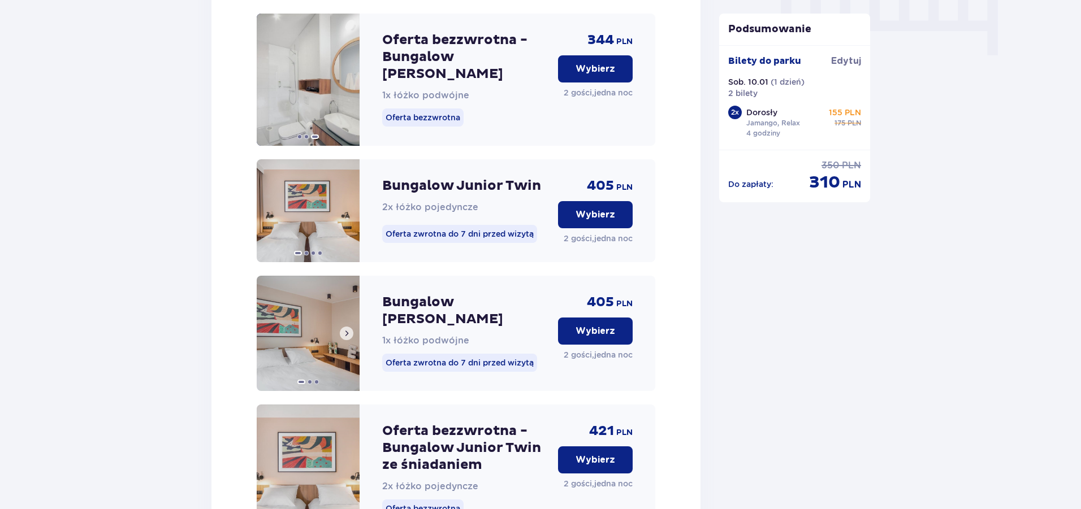
click at [345, 329] on span at bounding box center [346, 333] width 9 height 9
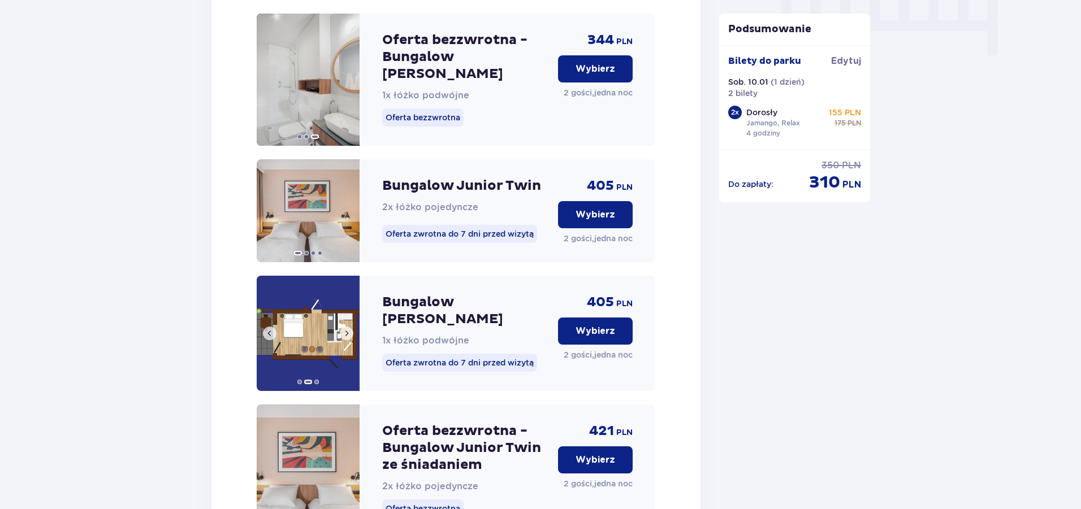
click at [345, 329] on span at bounding box center [346, 333] width 9 height 9
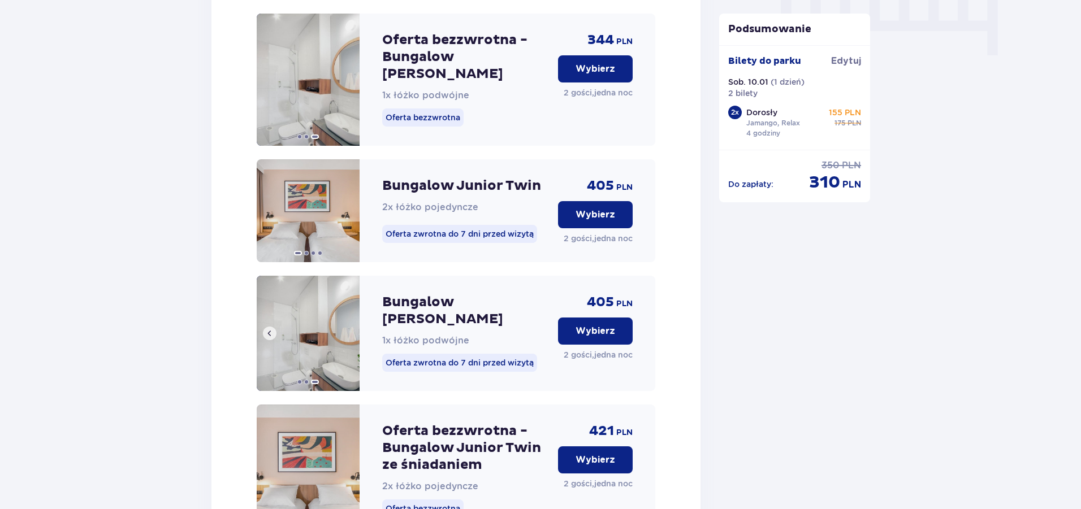
click at [345, 322] on img at bounding box center [308, 333] width 103 height 115
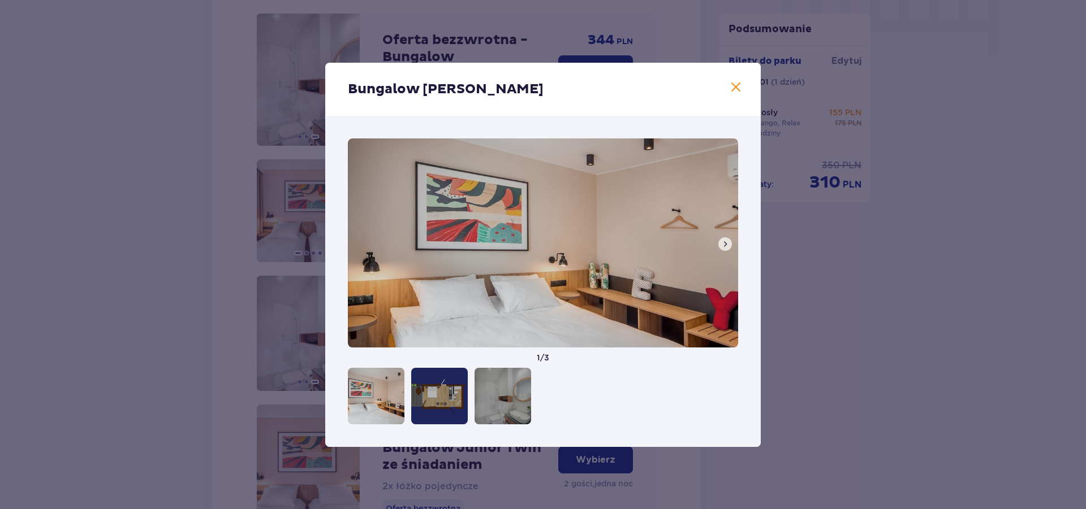
click at [740, 87] on span at bounding box center [736, 88] width 14 height 14
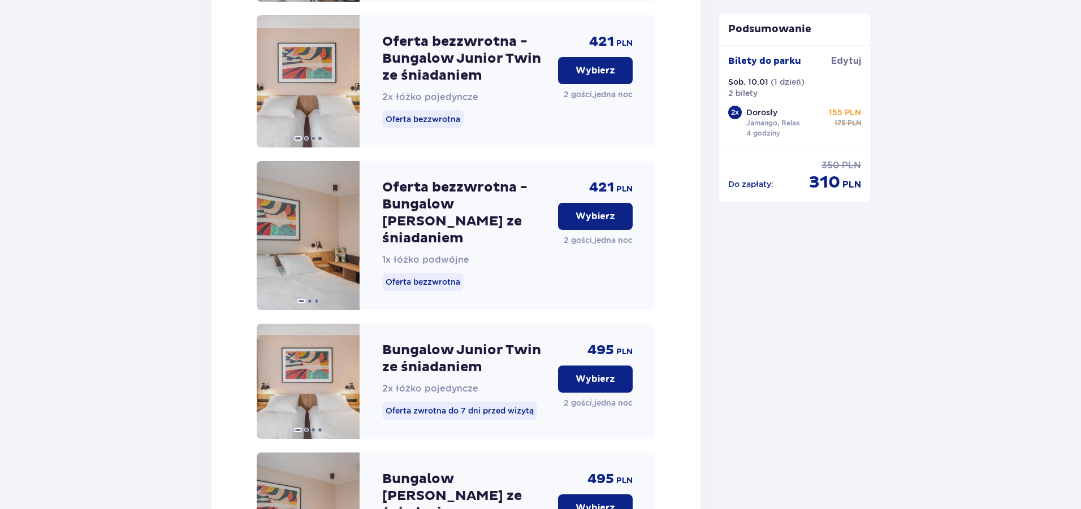
scroll to position [1560, 0]
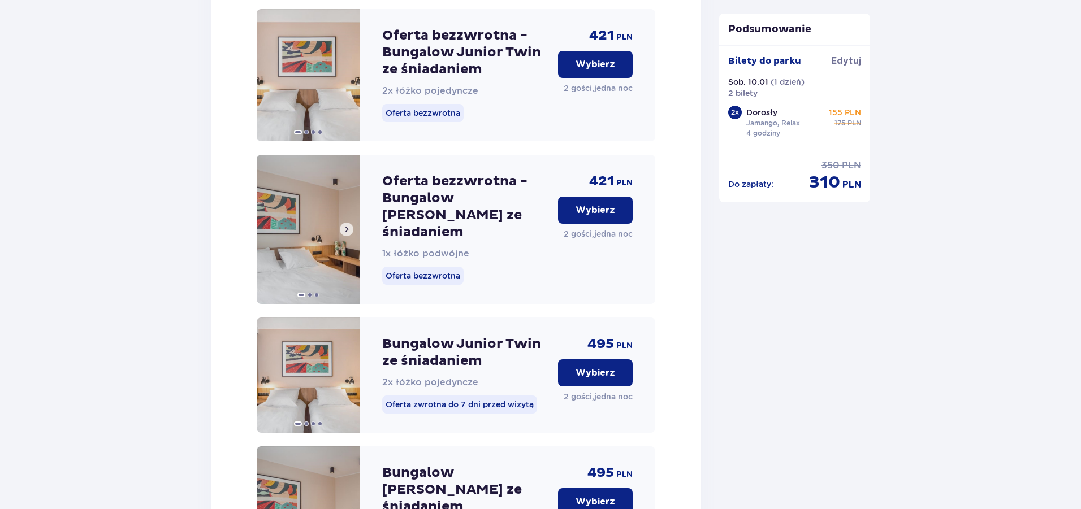
click at [349, 225] on span at bounding box center [346, 229] width 9 height 9
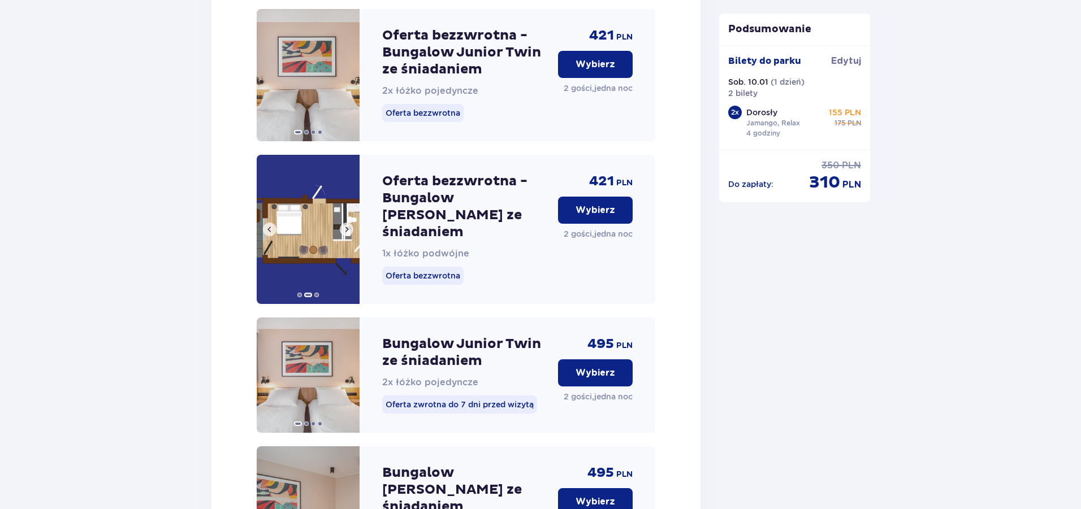
click at [349, 225] on span at bounding box center [346, 229] width 9 height 9
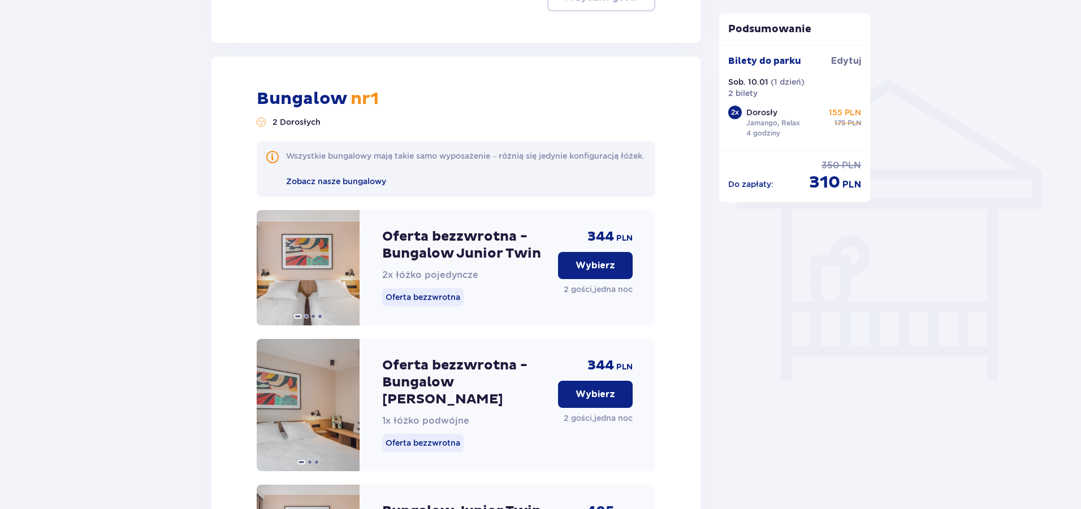
scroll to position [949, 0]
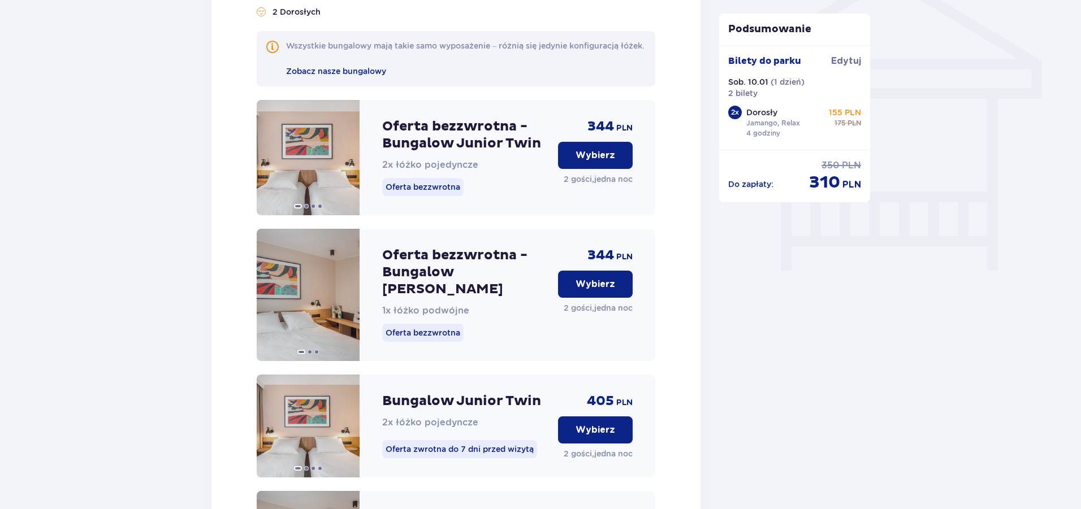
click at [603, 291] on p "Wybierz" at bounding box center [596, 284] width 40 height 12
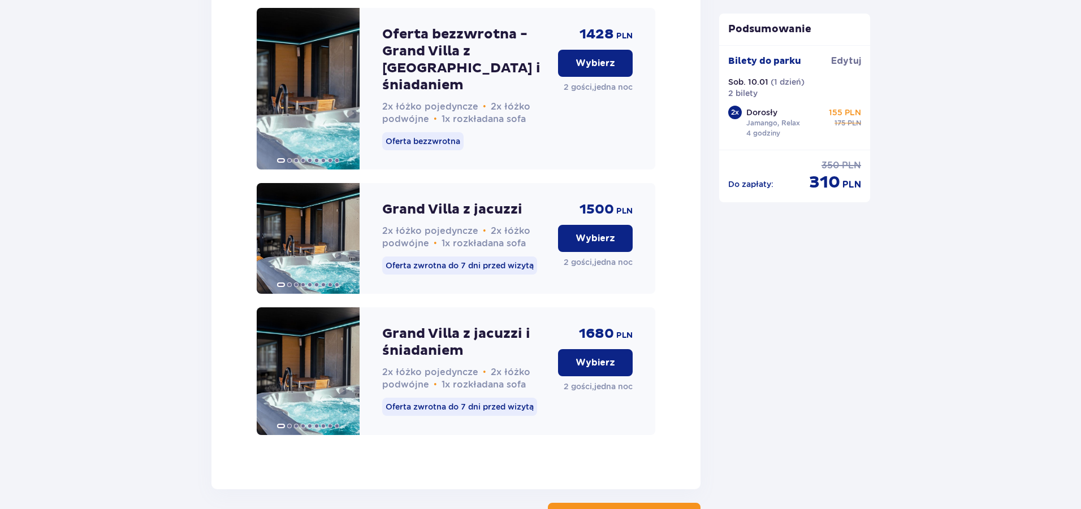
scroll to position [3437, 0]
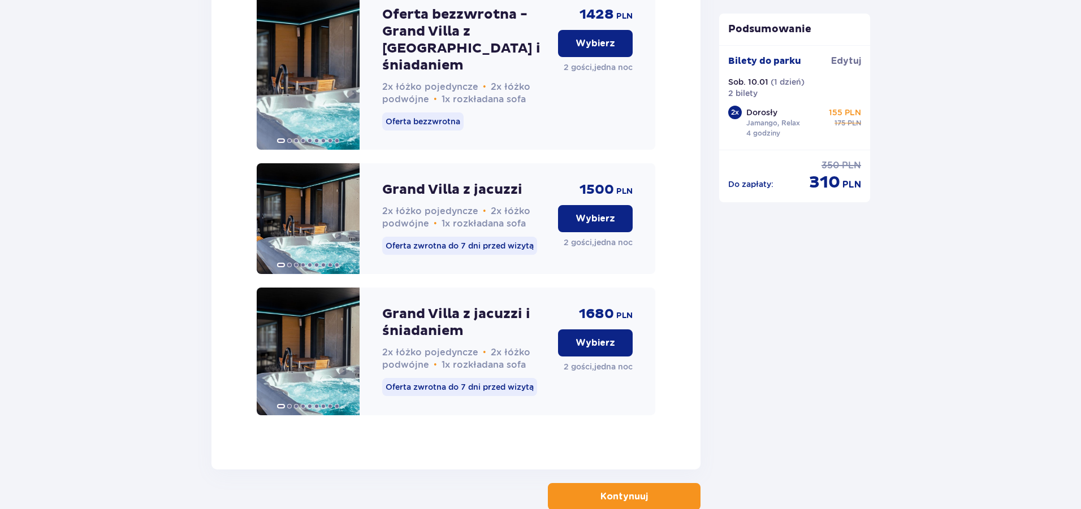
click at [647, 490] on span "button" at bounding box center [650, 497] width 14 height 14
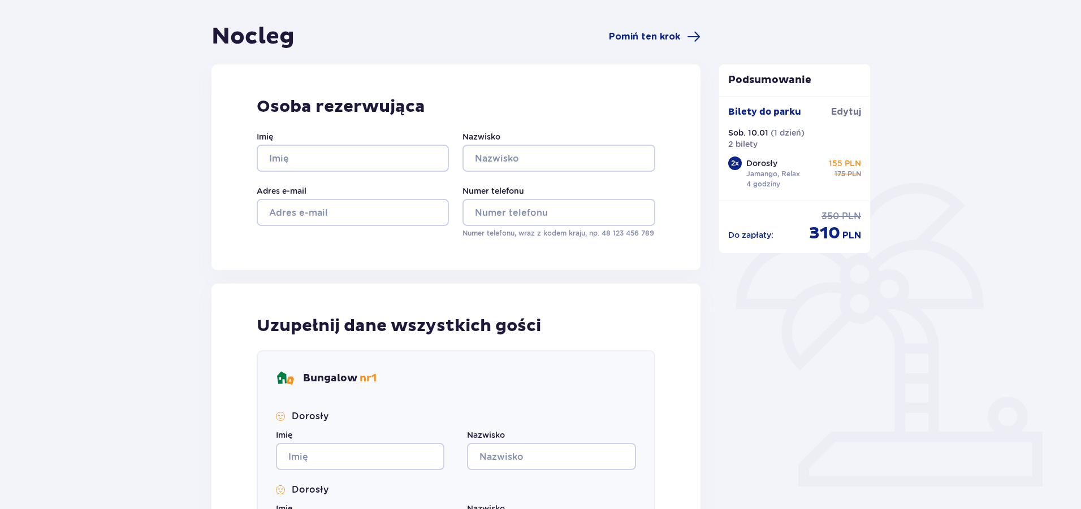
scroll to position [85, 0]
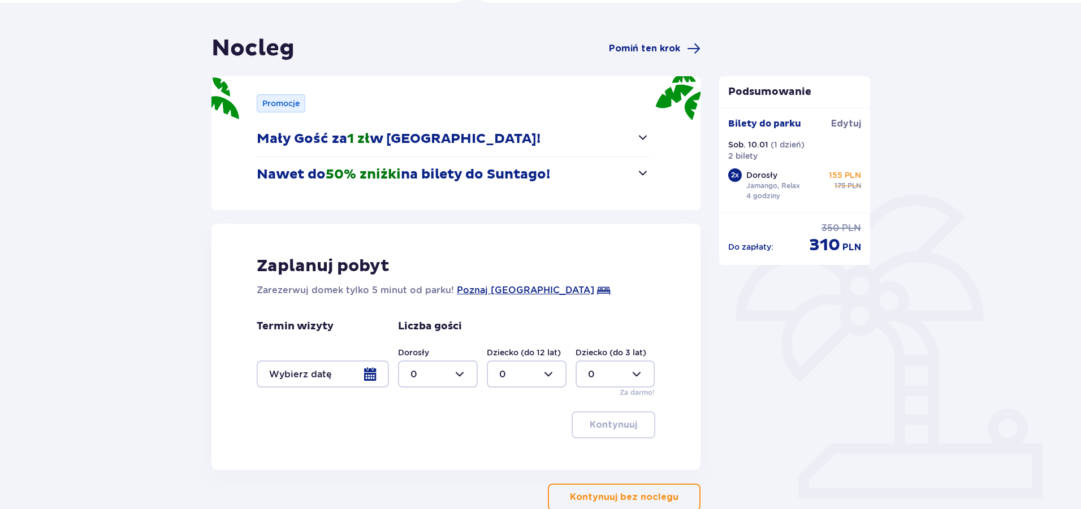
type input "0"
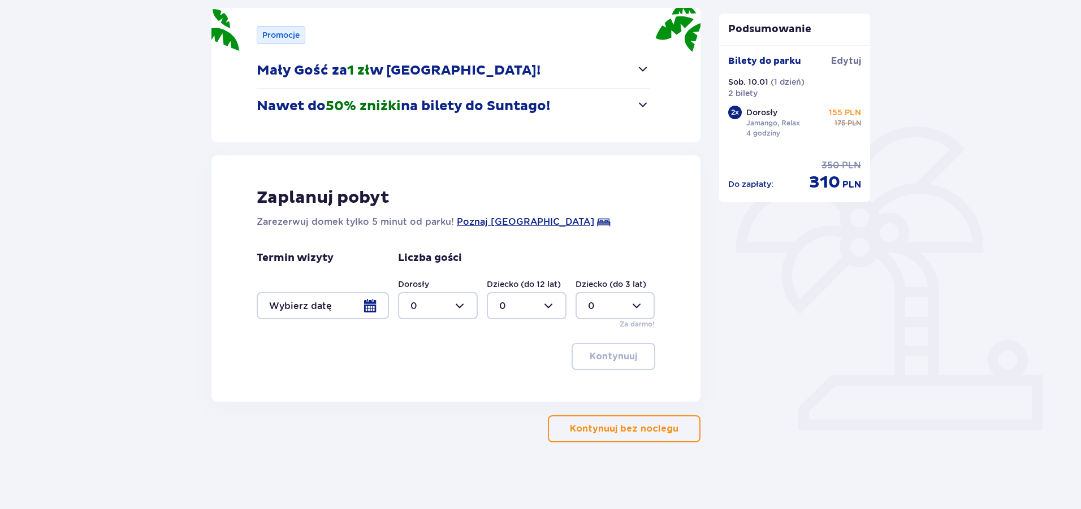
scroll to position [155, 0]
click at [633, 430] on p "Kontynuuj bez noclegu" at bounding box center [624, 428] width 109 height 12
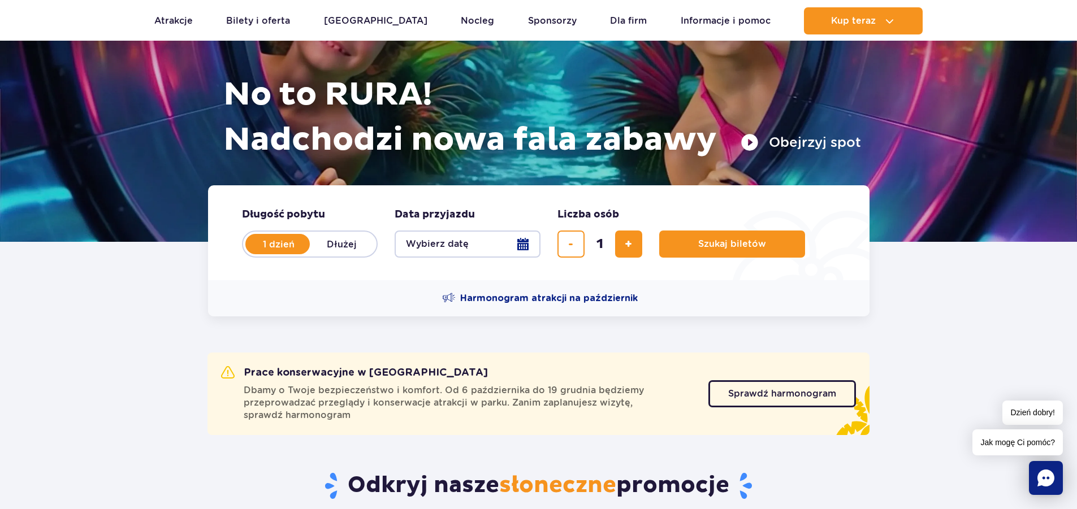
click at [529, 240] on button "Wybierz datę" at bounding box center [468, 244] width 146 height 27
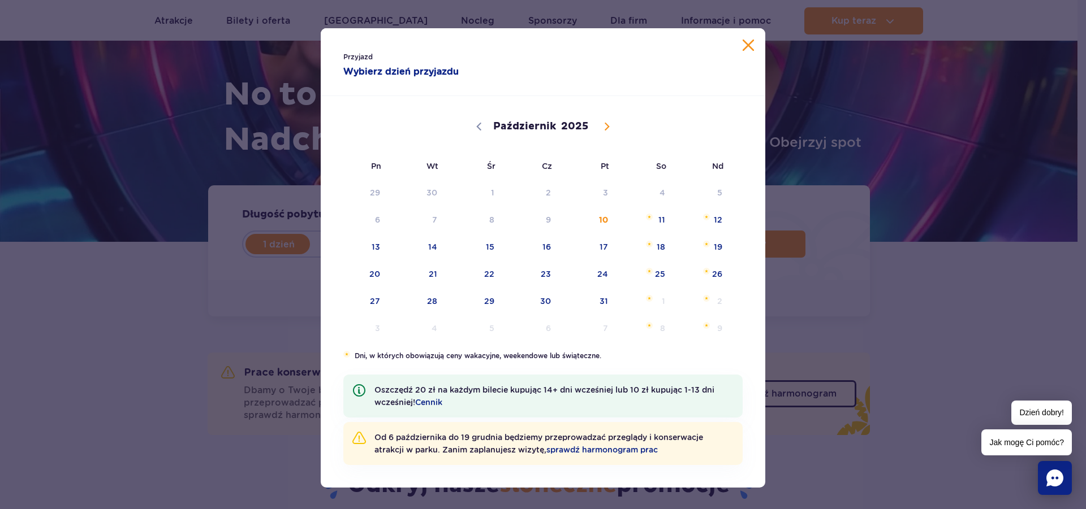
click at [603, 127] on icon at bounding box center [607, 127] width 8 height 8
select select "11"
drag, startPoint x: 598, startPoint y: 125, endPoint x: 562, endPoint y: 126, distance: 36.2
click at [603, 124] on icon at bounding box center [607, 127] width 8 height 8
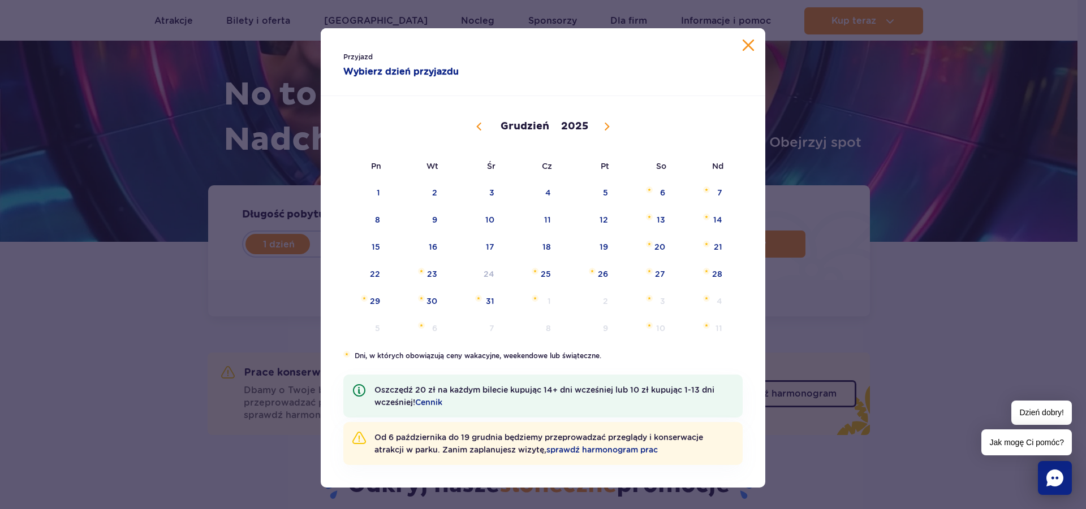
type input "2026"
select select "0"
click at [657, 222] on span "10" at bounding box center [645, 220] width 57 height 26
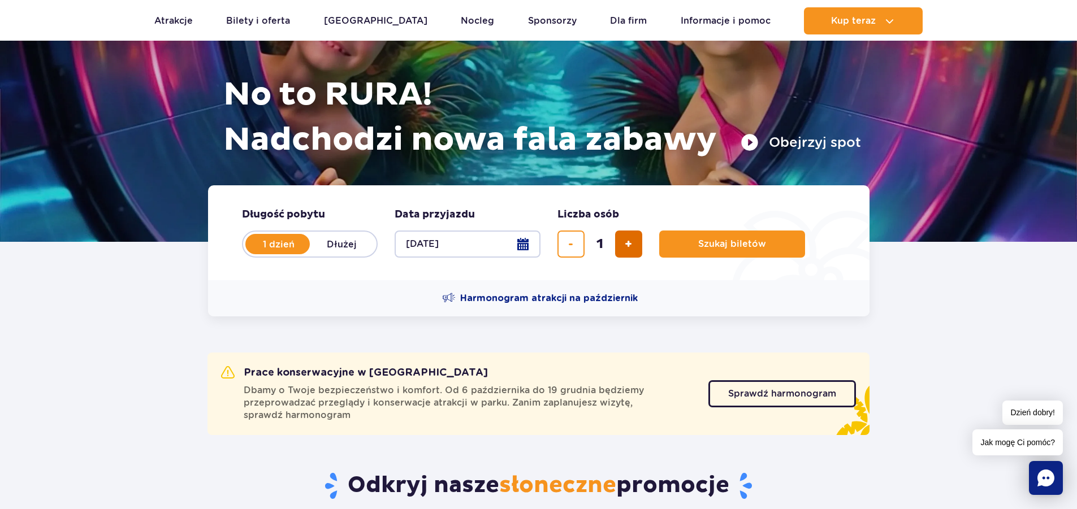
click at [632, 244] on span "dodaj bilet" at bounding box center [628, 244] width 7 height 0
click at [638, 240] on button "dodaj bilet" at bounding box center [628, 244] width 27 height 27
type input "3"
click at [780, 247] on button "Szukaj biletów" at bounding box center [732, 244] width 146 height 27
click at [623, 247] on button "dodaj bilet" at bounding box center [628, 244] width 27 height 27
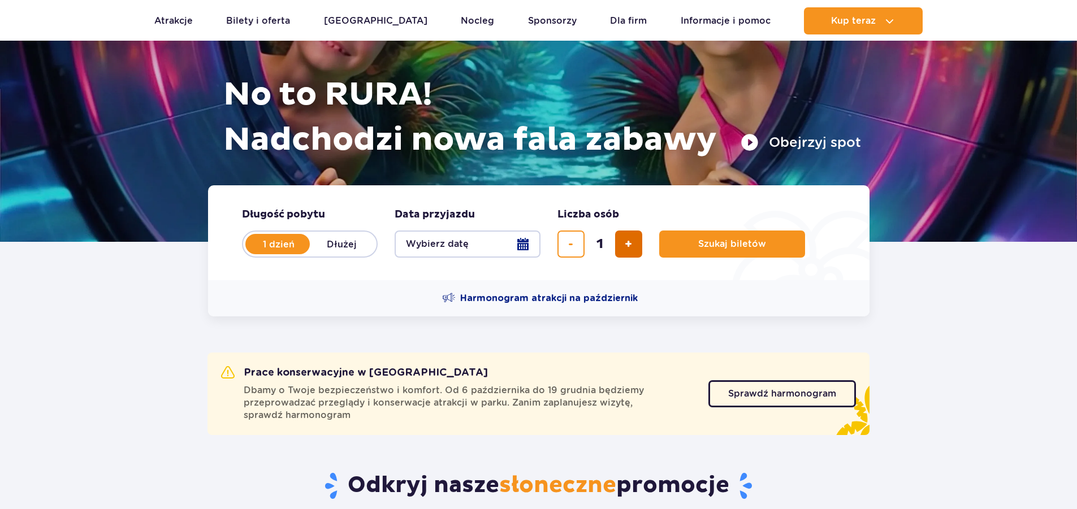
type input "2"
click at [520, 241] on button "Wybierz datę" at bounding box center [468, 244] width 146 height 27
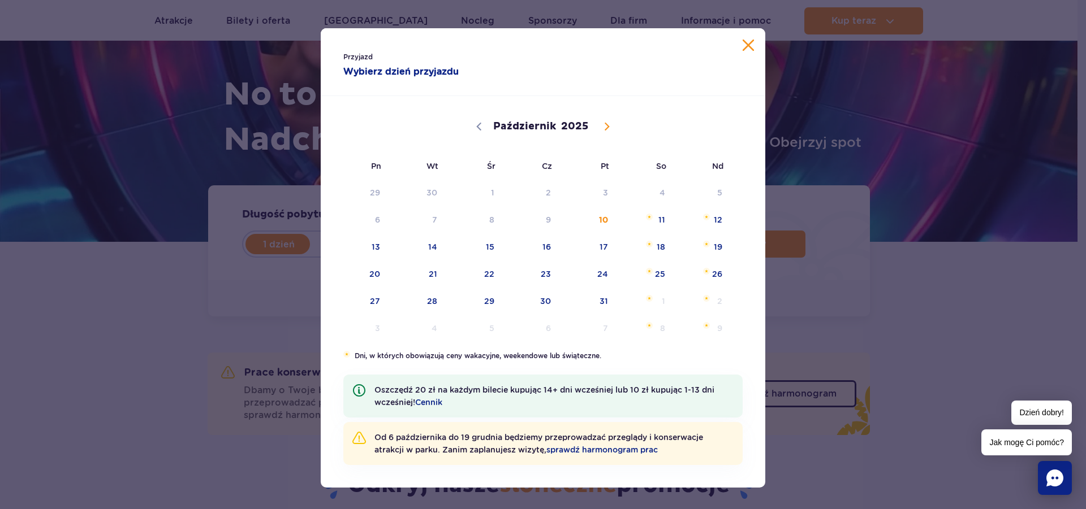
click at [597, 127] on span at bounding box center [606, 126] width 19 height 19
select select "11"
click at [597, 127] on span at bounding box center [606, 126] width 19 height 19
type input "2026"
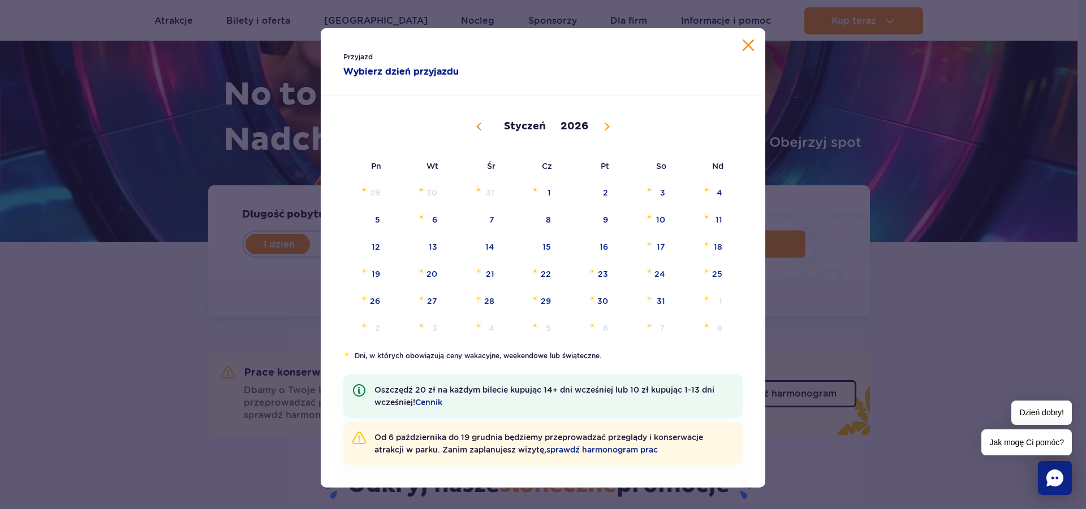
click at [597, 127] on span at bounding box center [606, 126] width 19 height 19
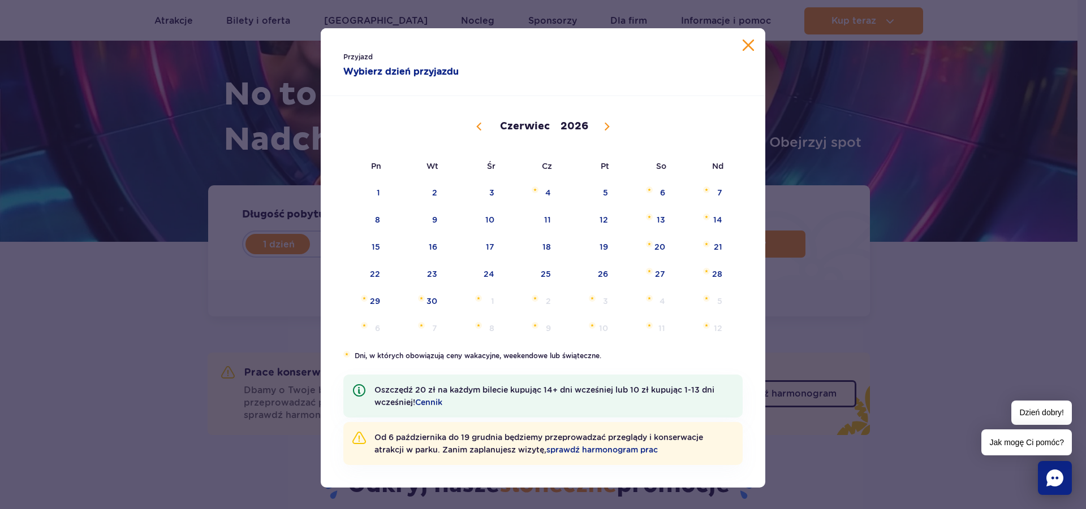
click at [478, 131] on span at bounding box center [478, 126] width 19 height 19
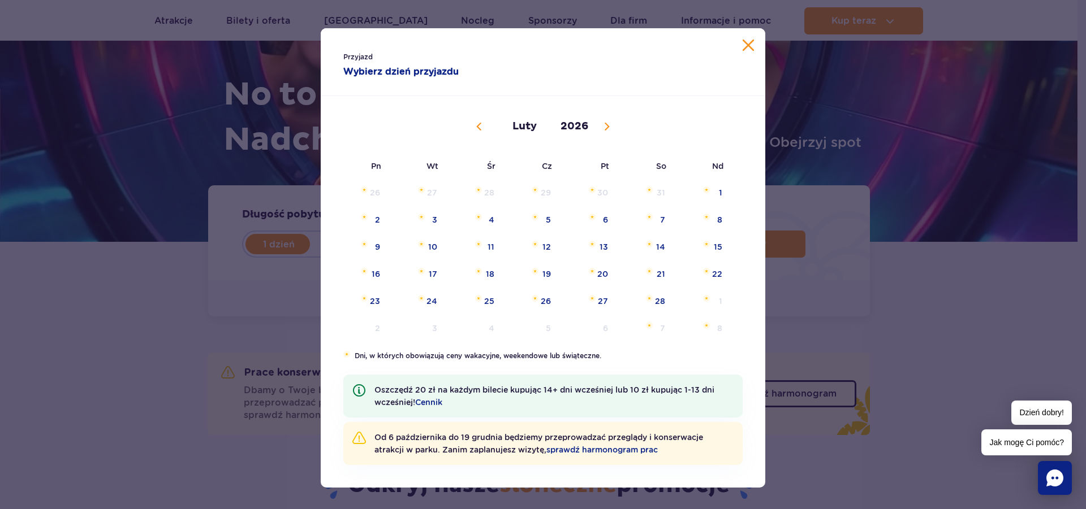
select select "0"
click at [478, 131] on span at bounding box center [478, 126] width 19 height 19
type input "2025"
select select "11"
click at [605, 128] on icon at bounding box center [607, 127] width 8 height 8
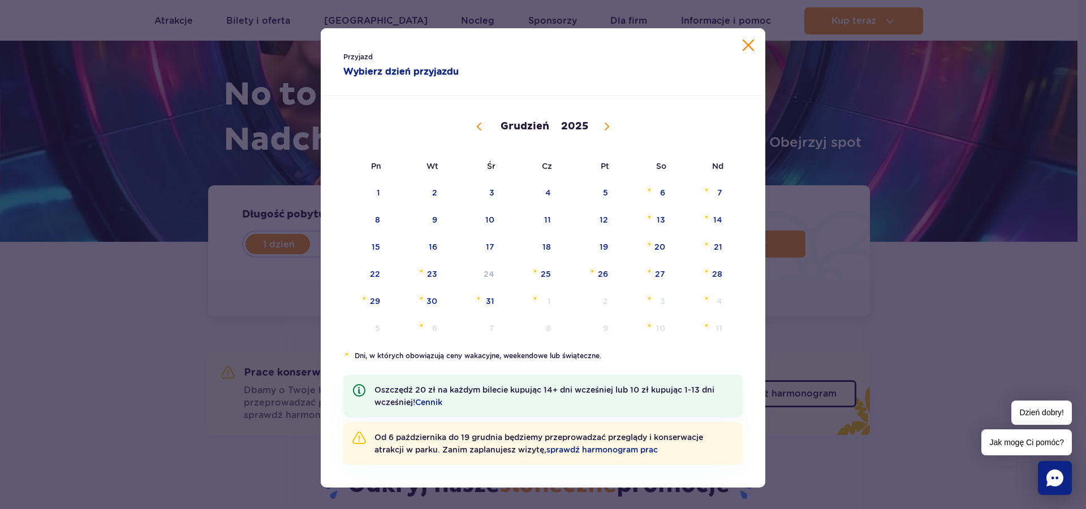
type input "2026"
select select "0"
click at [659, 218] on span "10" at bounding box center [645, 220] width 57 height 26
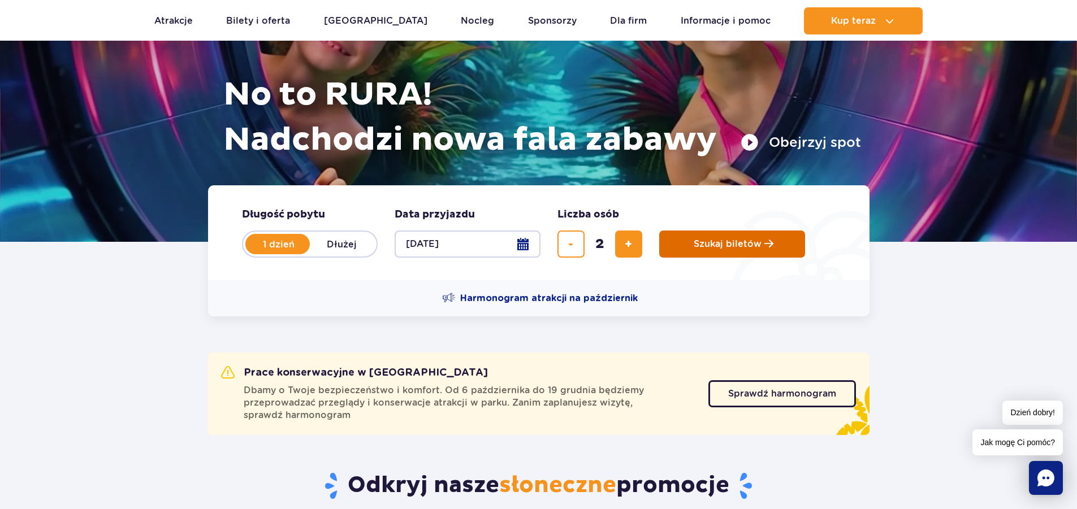
click at [740, 237] on button "Szukaj biletów" at bounding box center [732, 244] width 146 height 27
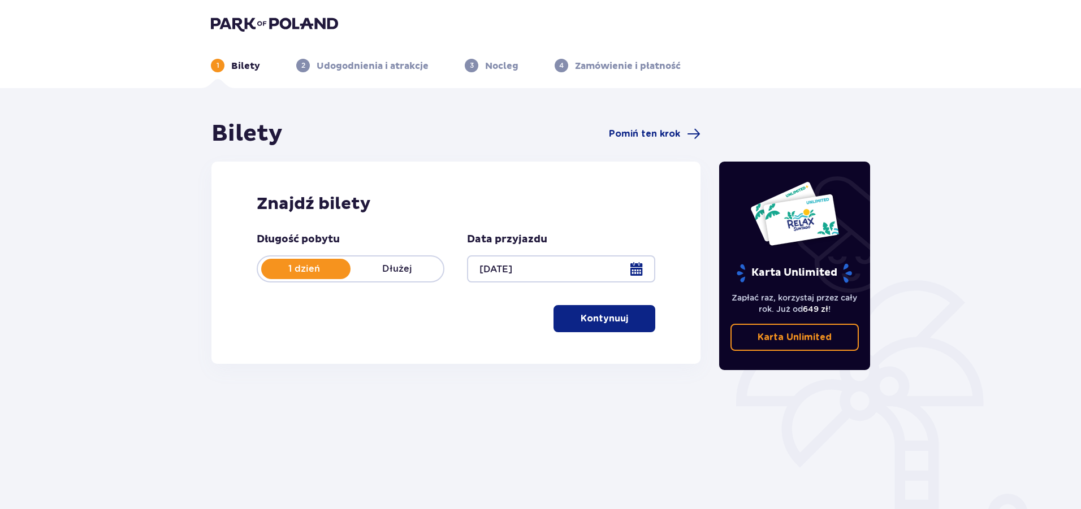
click at [595, 311] on button "Kontynuuj" at bounding box center [605, 318] width 102 height 27
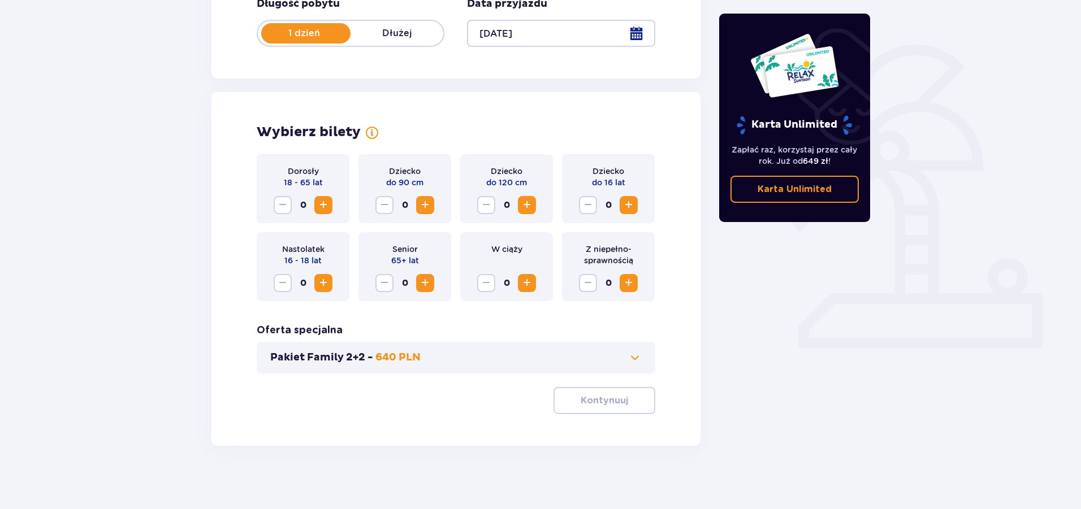
scroll to position [240, 0]
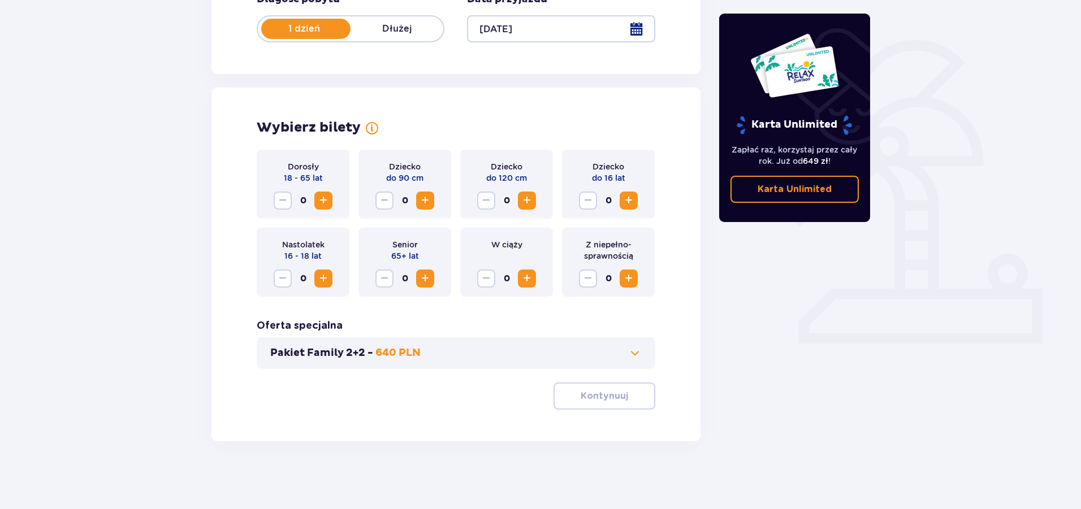
click at [327, 198] on span "Zwiększ" at bounding box center [324, 201] width 14 height 14
click at [613, 404] on button "Kontynuuj" at bounding box center [605, 396] width 102 height 27
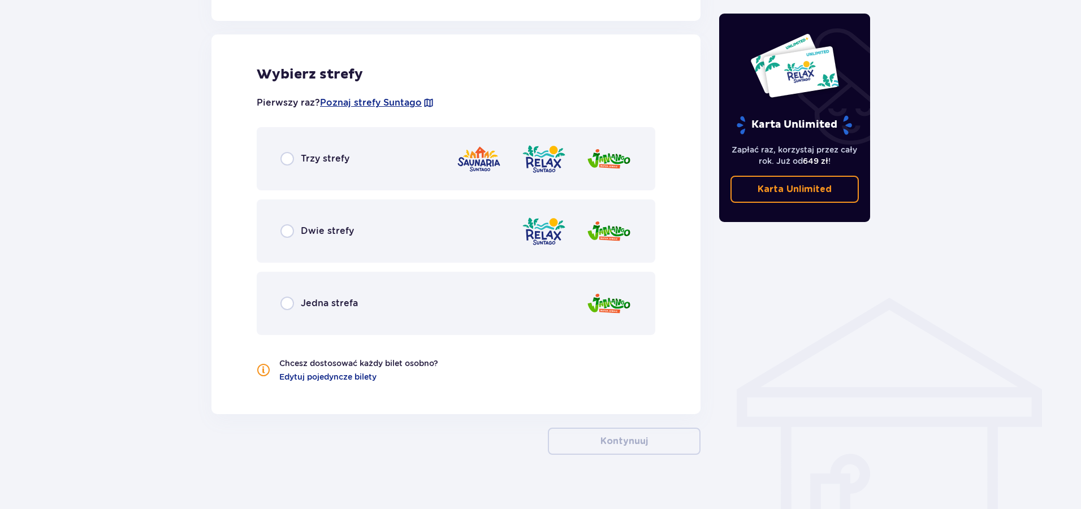
scroll to position [628, 0]
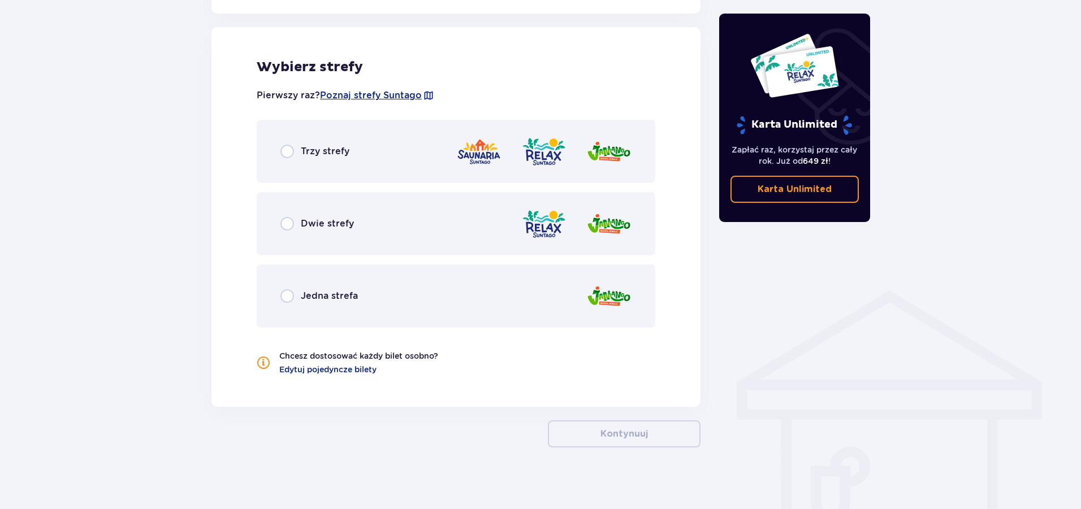
click at [278, 224] on div "Dwie strefy" at bounding box center [456, 223] width 399 height 63
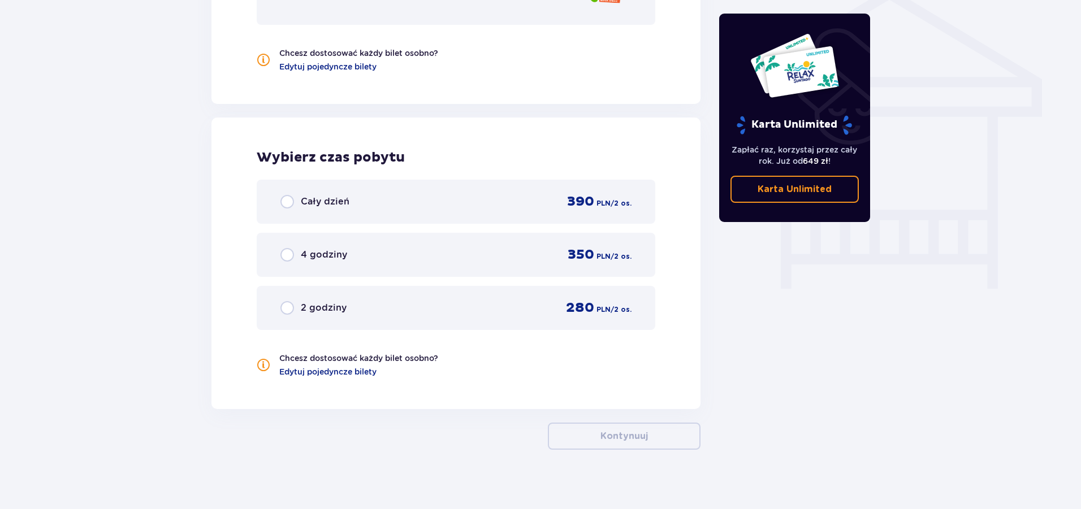
scroll to position [939, 0]
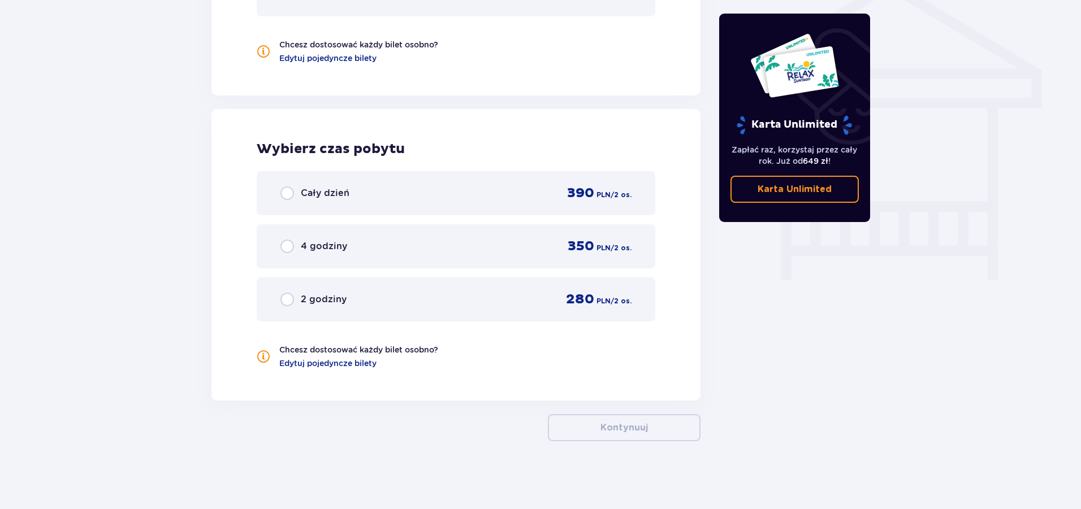
click at [294, 244] on div "4 godziny" at bounding box center [313, 247] width 67 height 14
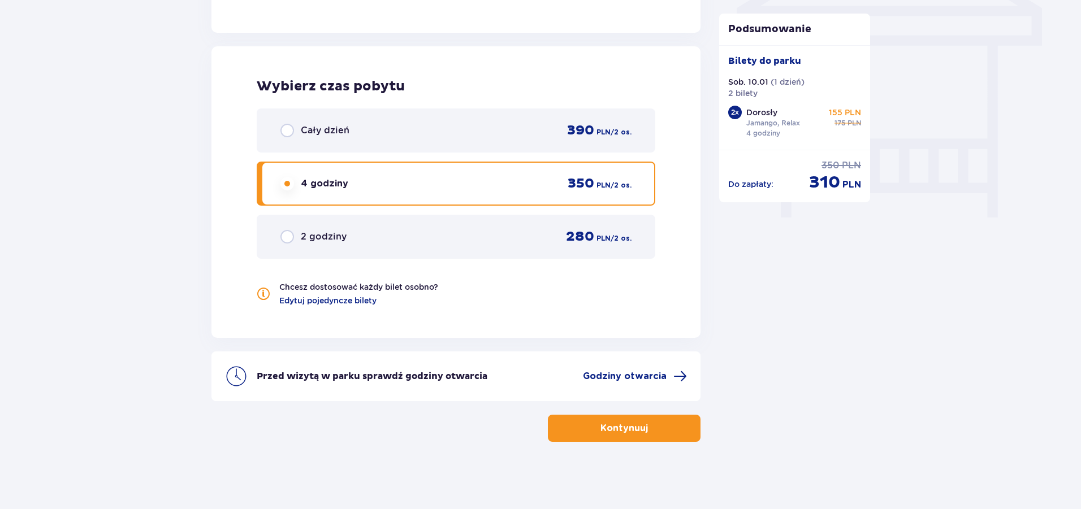
scroll to position [1002, 0]
click at [671, 419] on button "Kontynuuj" at bounding box center [624, 427] width 153 height 27
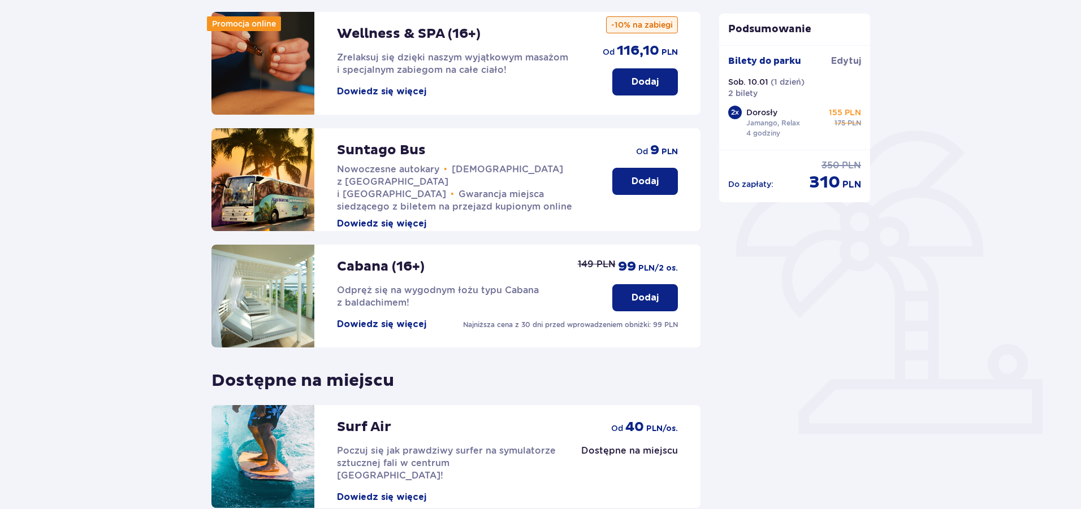
scroll to position [170, 0]
